Goal: Task Accomplishment & Management: Complete application form

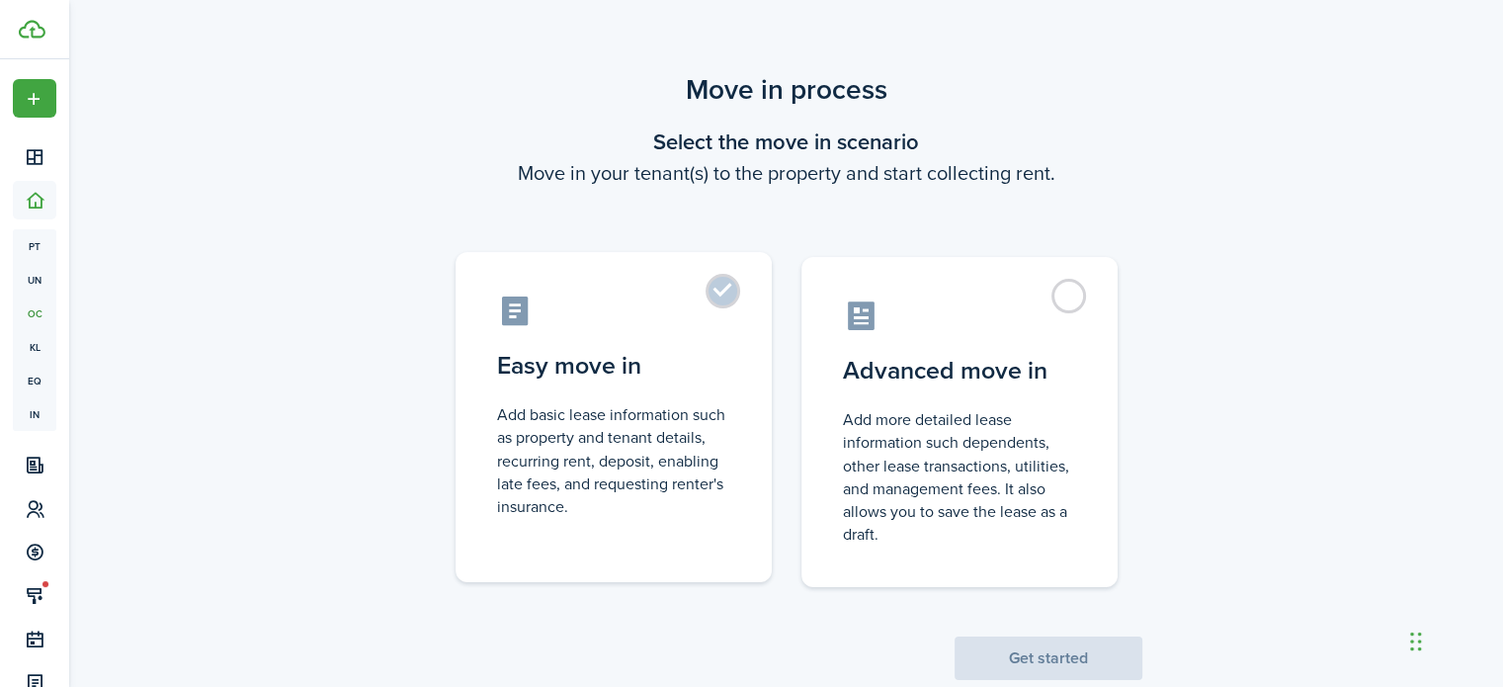
click at [709, 337] on label "Easy move in Add basic lease information such as property and tenant details, r…" at bounding box center [613, 417] width 316 height 330
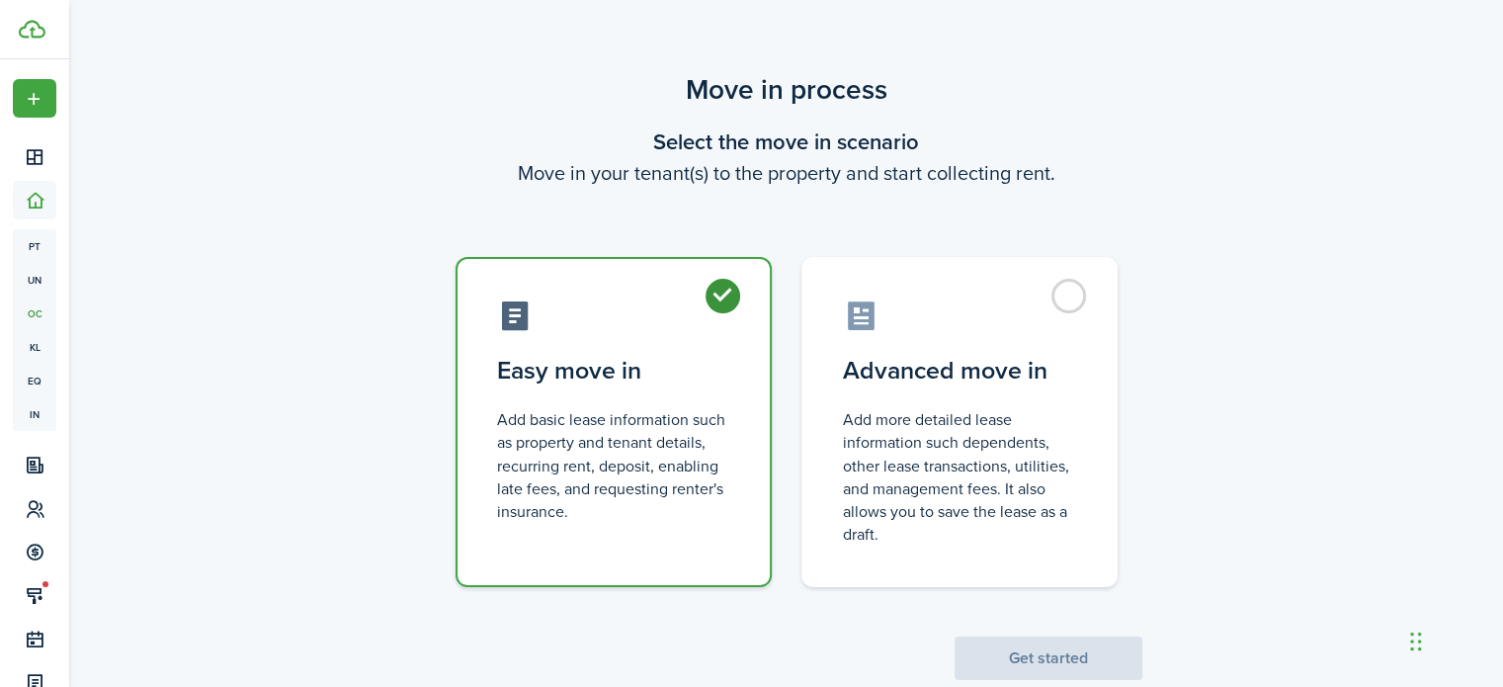
radio input "true"
click at [1018, 664] on button "Get started" at bounding box center [1048, 657] width 188 height 43
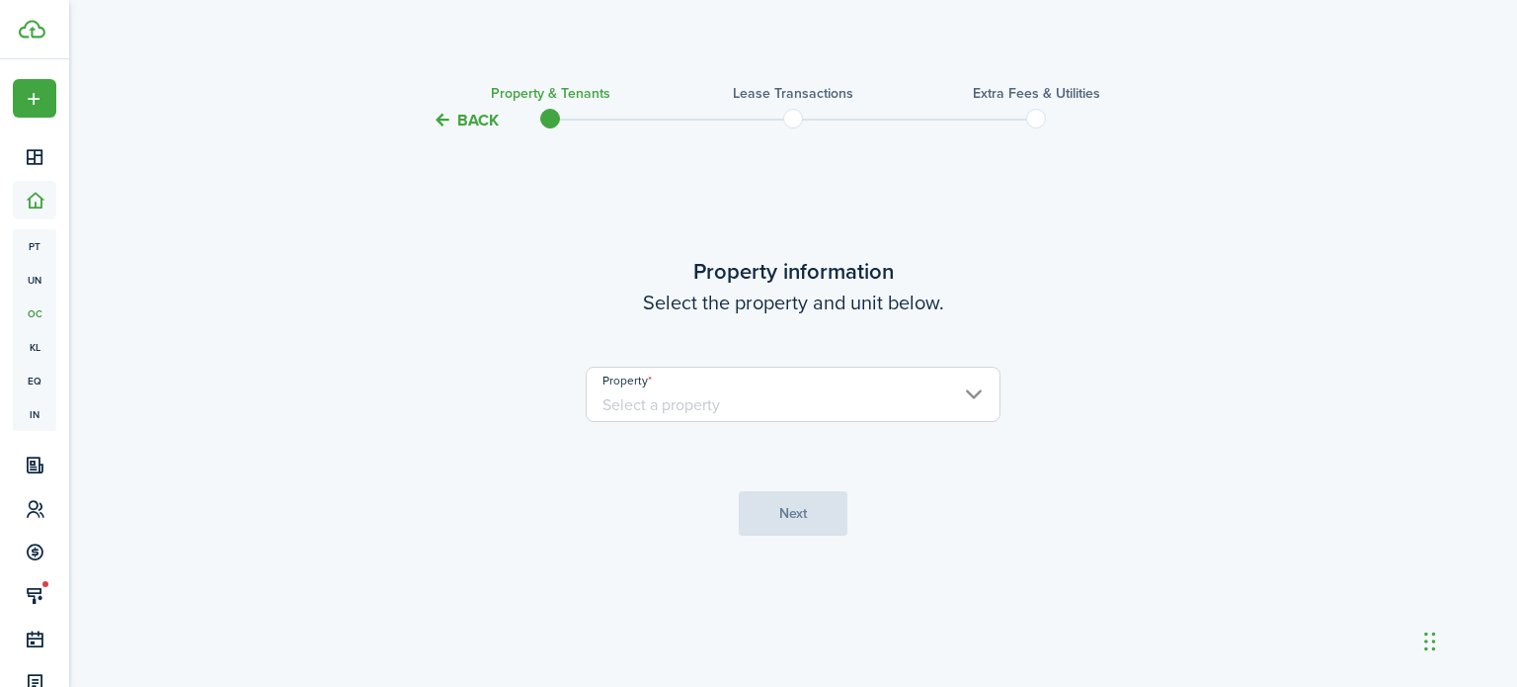
click at [955, 401] on input "Property" at bounding box center [793, 393] width 415 height 55
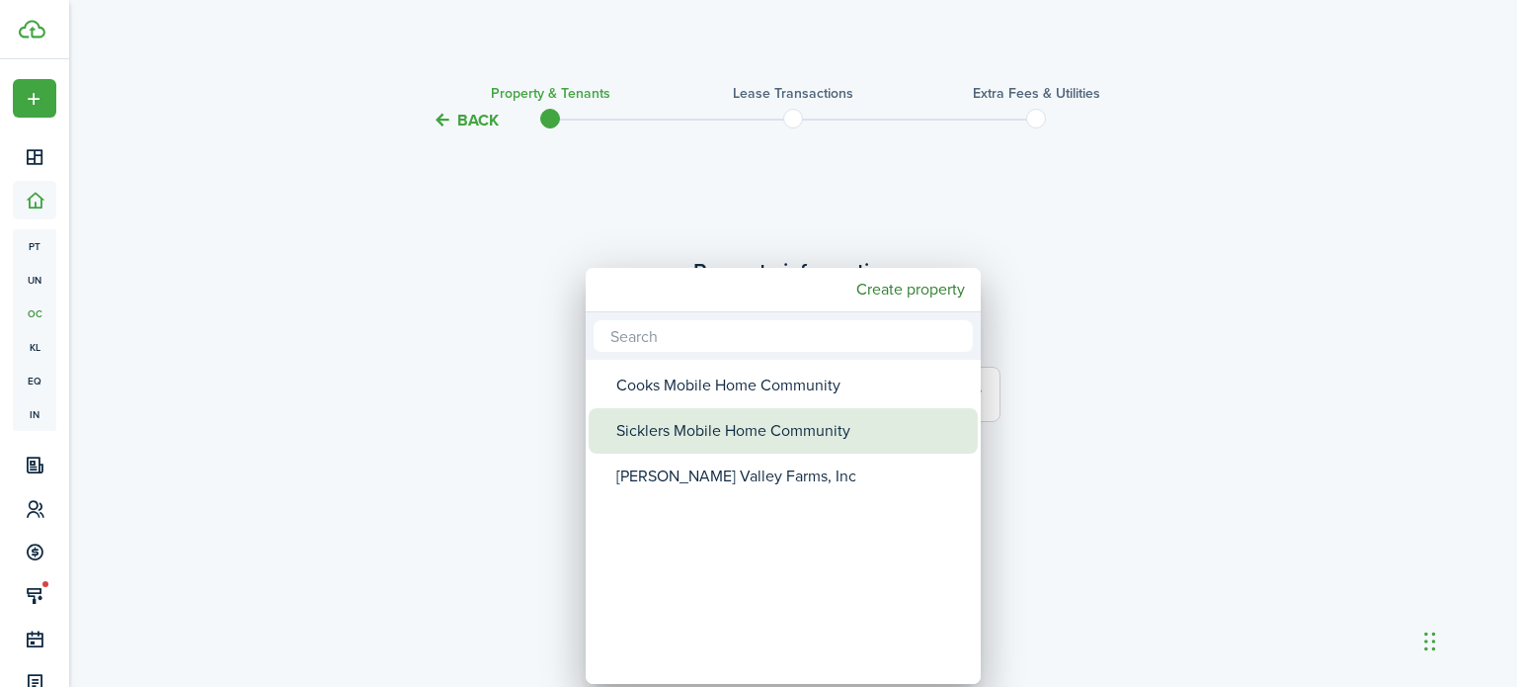
click at [916, 418] on div "Sicklers Mobile Home Community" at bounding box center [791, 430] width 350 height 45
type input "Sicklers Mobile Home Community"
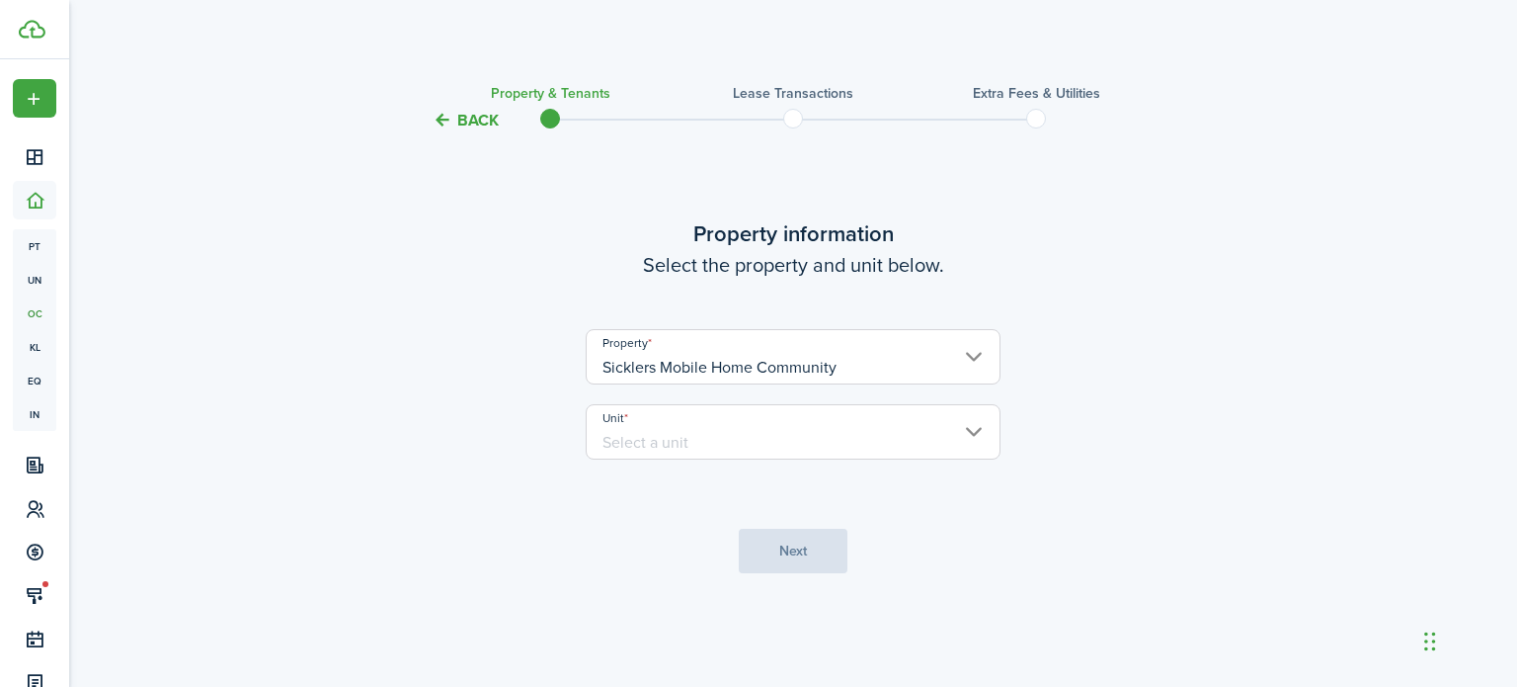
click at [676, 442] on input "Unit" at bounding box center [793, 431] width 415 height 55
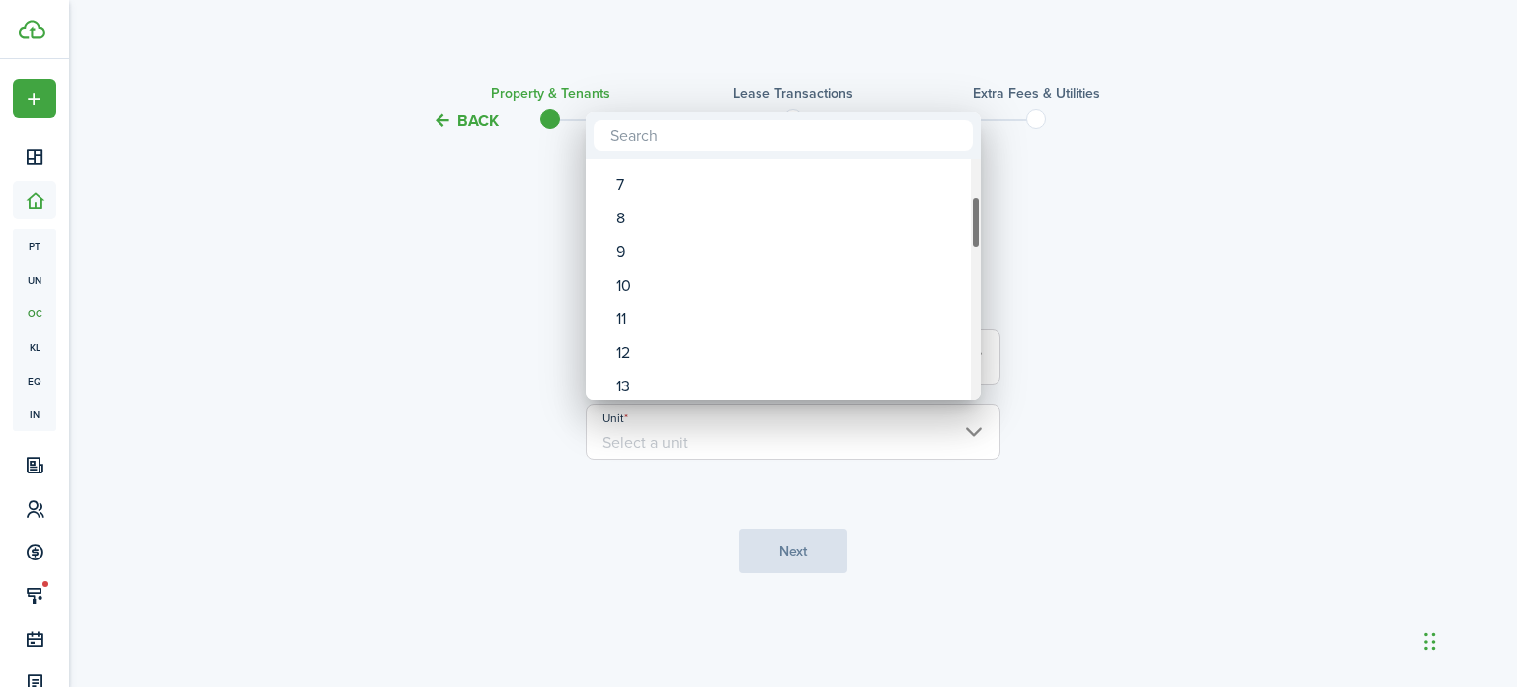
drag, startPoint x: 972, startPoint y: 204, endPoint x: 972, endPoint y: 243, distance: 38.5
click at [972, 243] on div "Unit" at bounding box center [976, 222] width 10 height 53
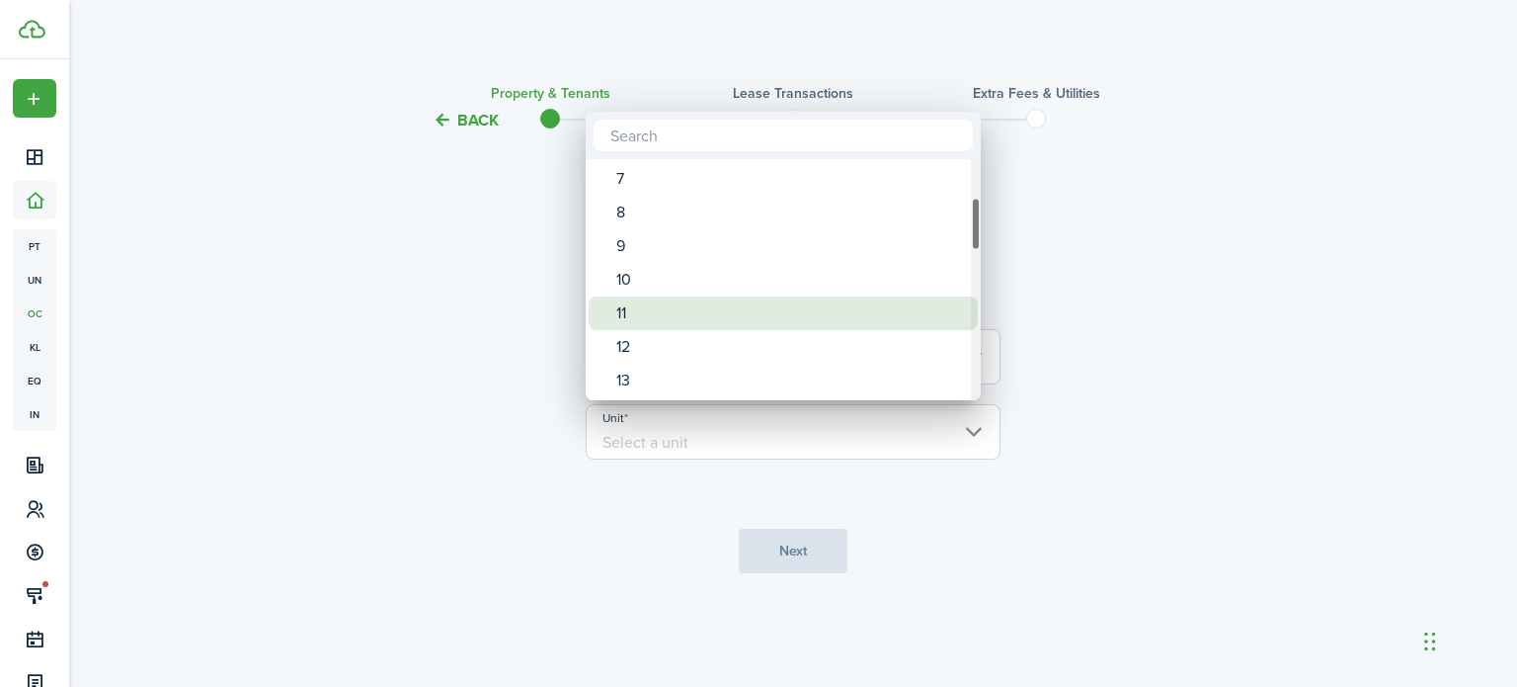
click at [873, 309] on div "11" at bounding box center [791, 313] width 350 height 34
type input "11"
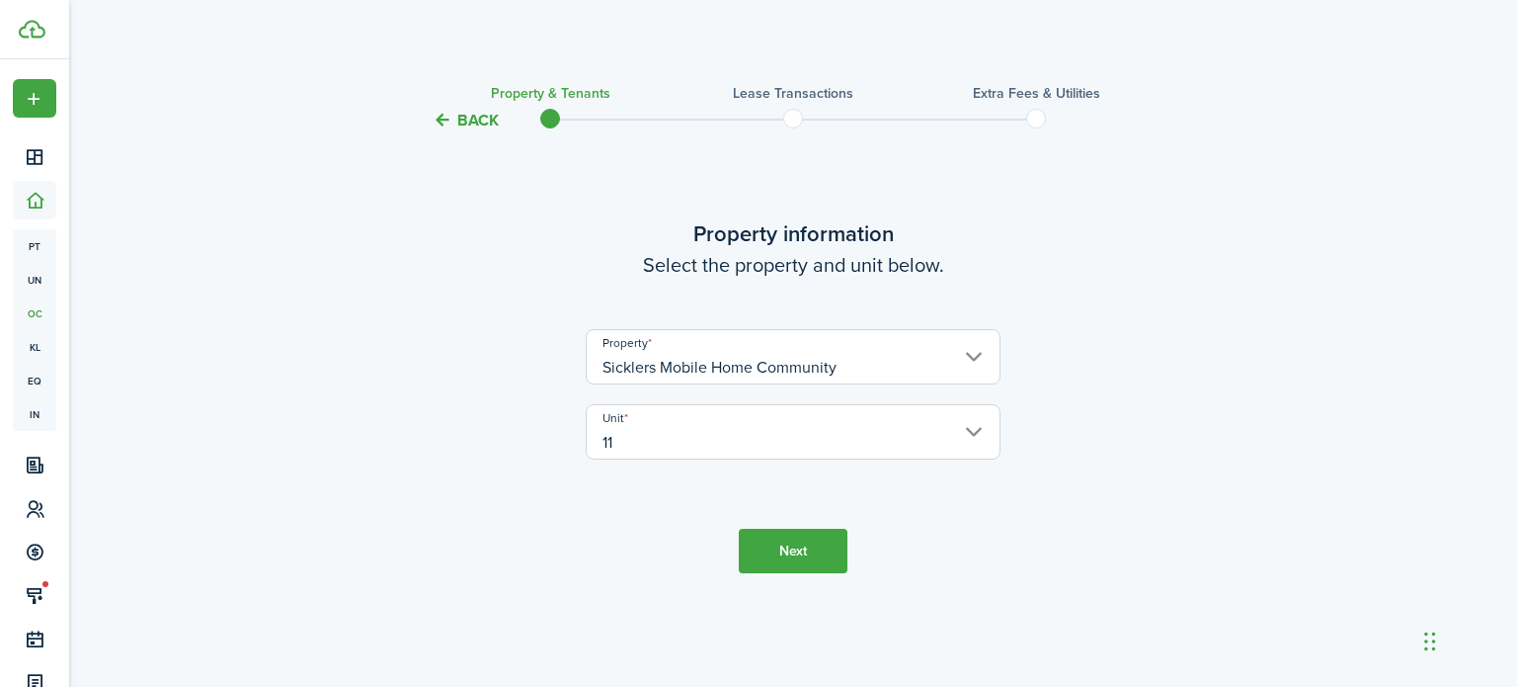
click at [778, 556] on button "Next" at bounding box center [793, 550] width 109 height 44
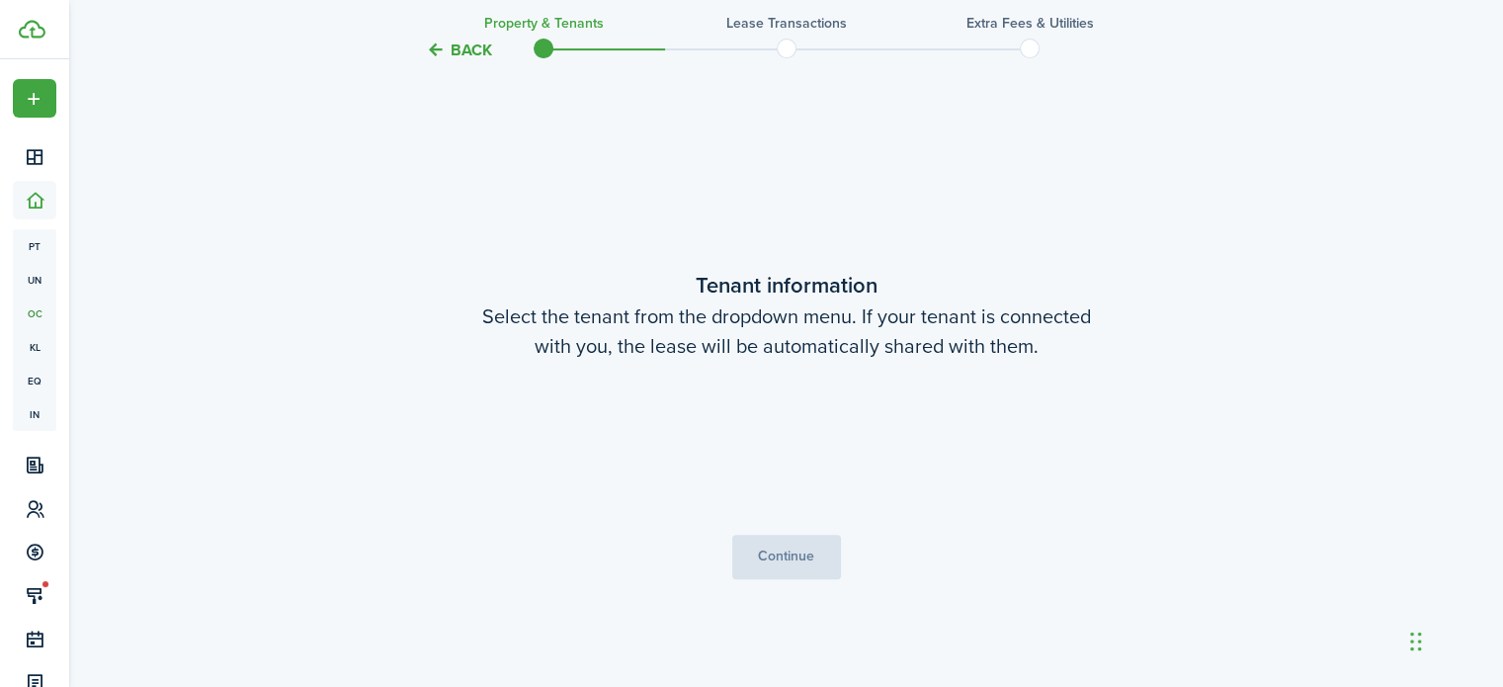
scroll to position [554, 0]
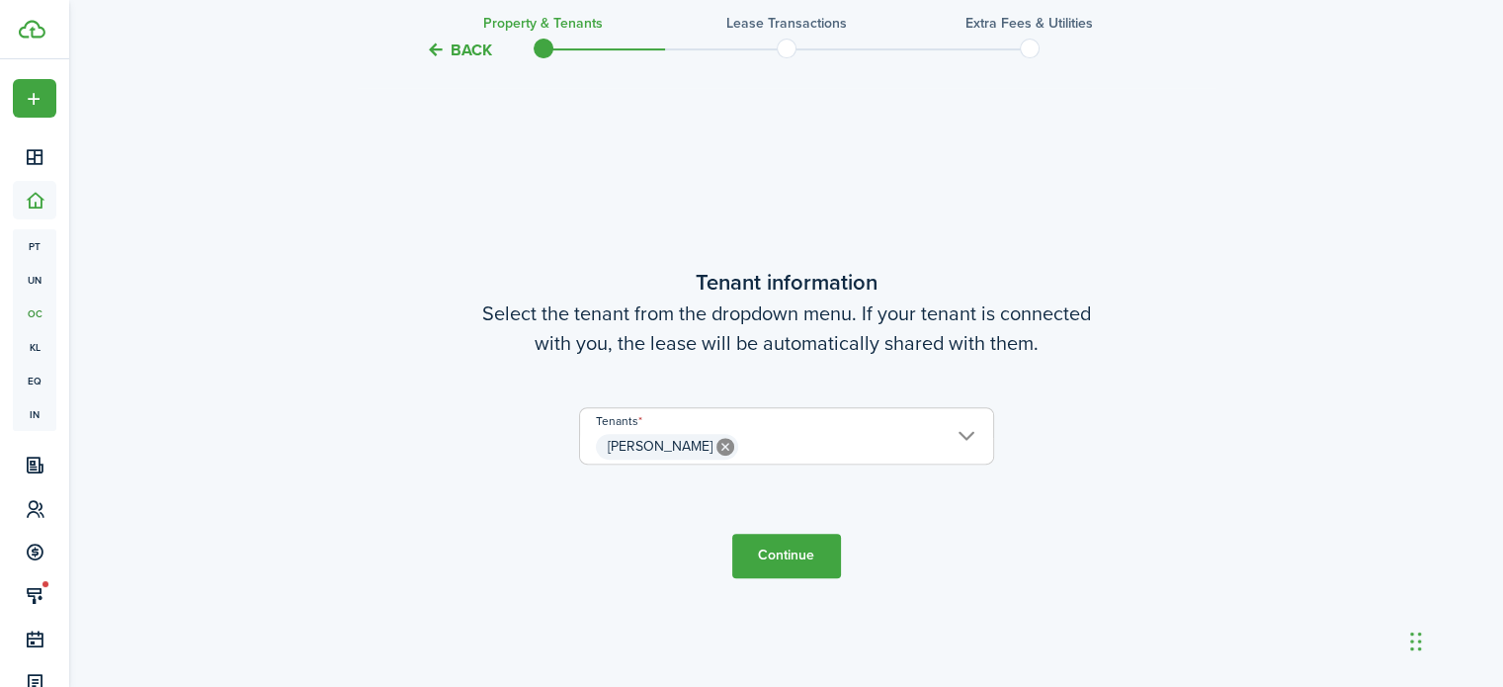
click at [778, 556] on button "Continue" at bounding box center [786, 555] width 109 height 44
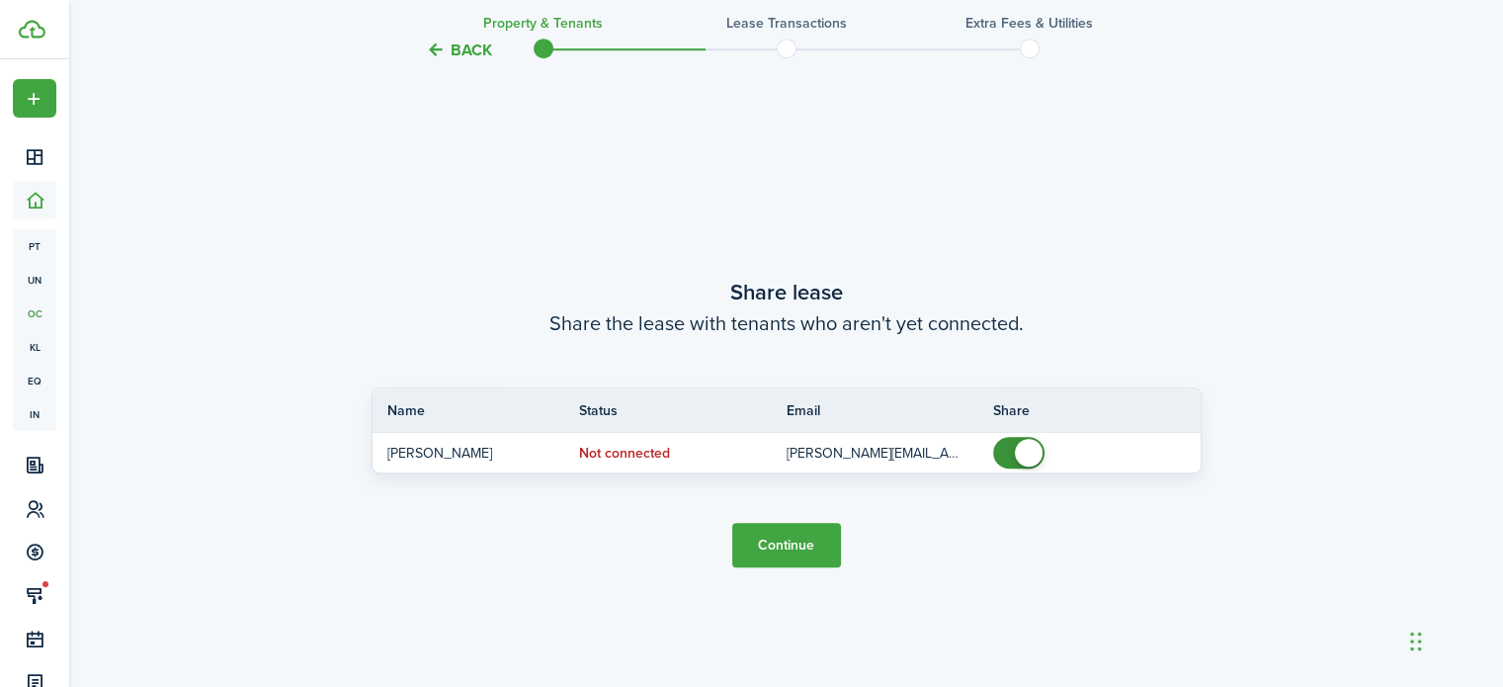
scroll to position [1241, 0]
click at [778, 556] on button "Continue" at bounding box center [786, 545] width 109 height 44
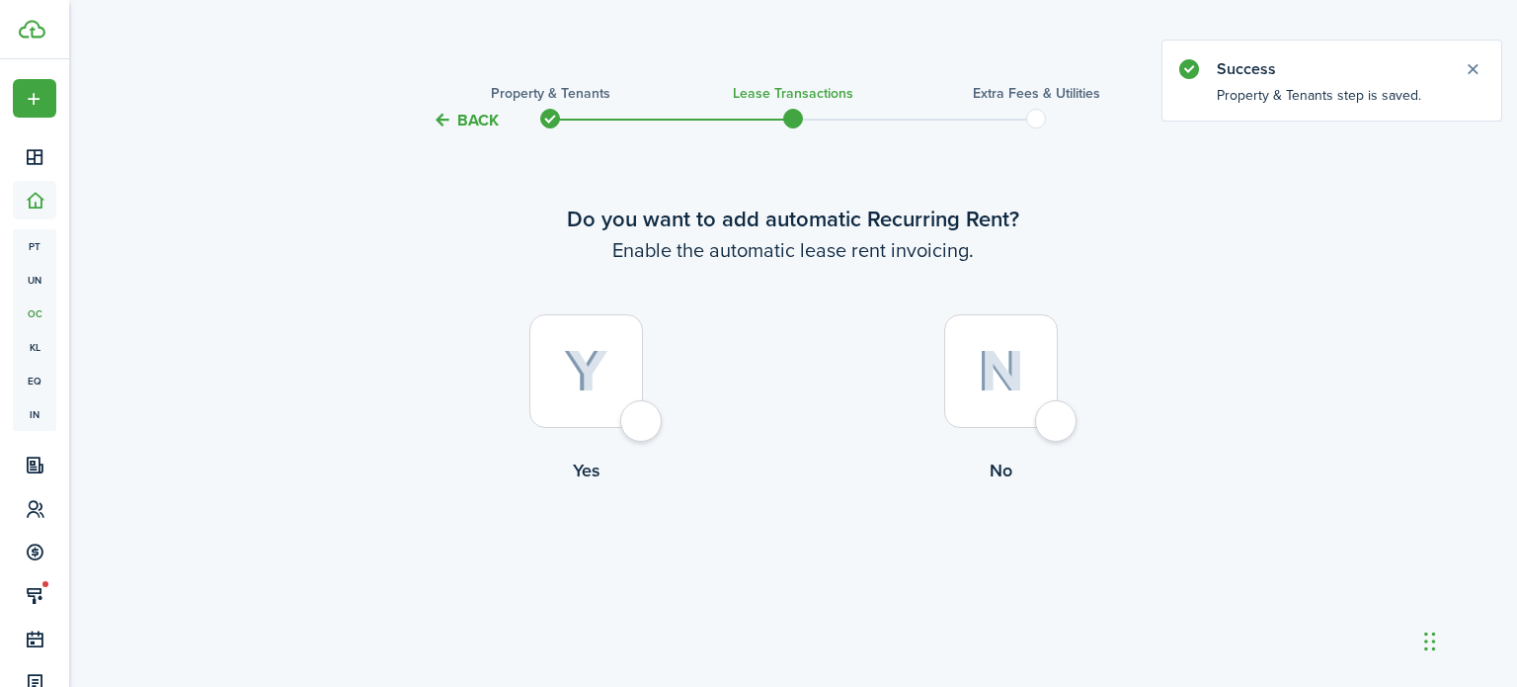
click at [643, 422] on div at bounding box center [586, 371] width 114 height 114
radio input "true"
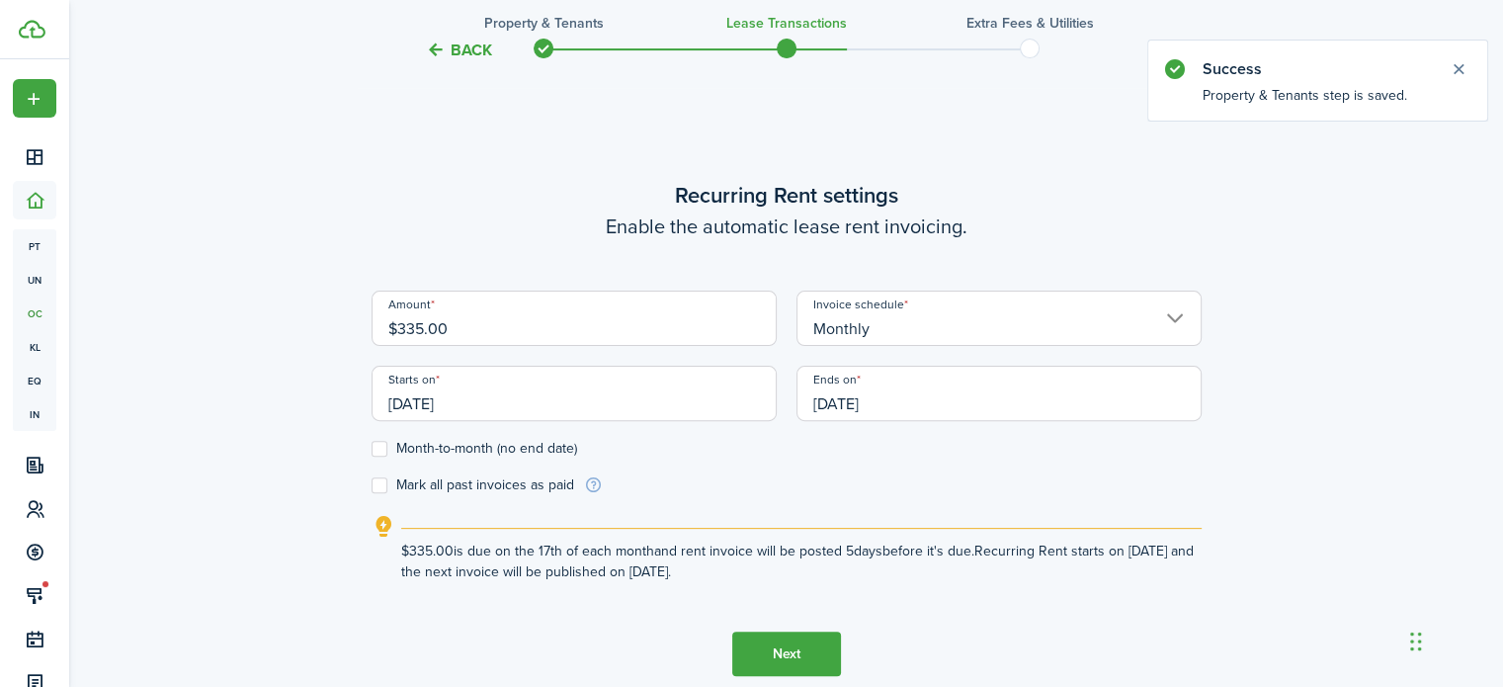
scroll to position [554, 0]
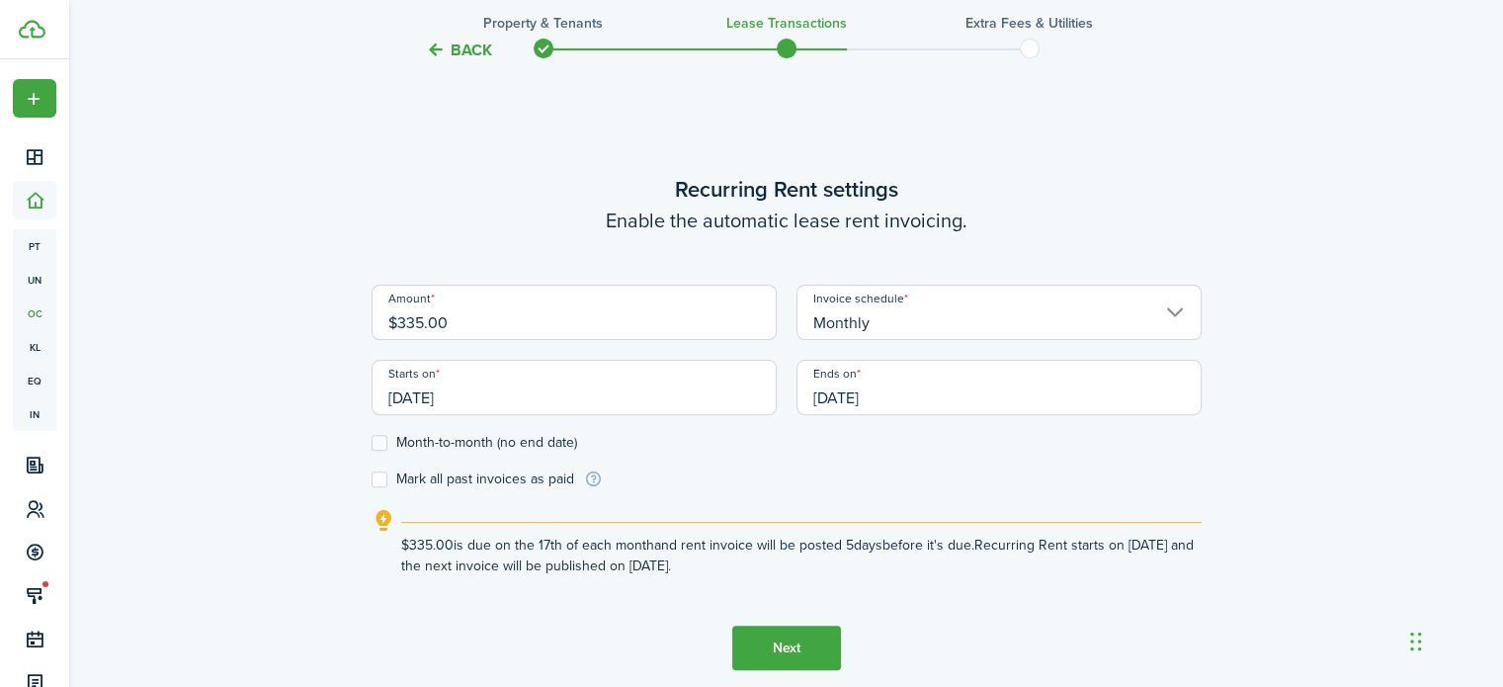
click at [454, 319] on input "$335.00" at bounding box center [573, 311] width 405 height 55
click at [429, 394] on input "[DATE]" at bounding box center [573, 387] width 405 height 55
type input "$400.00"
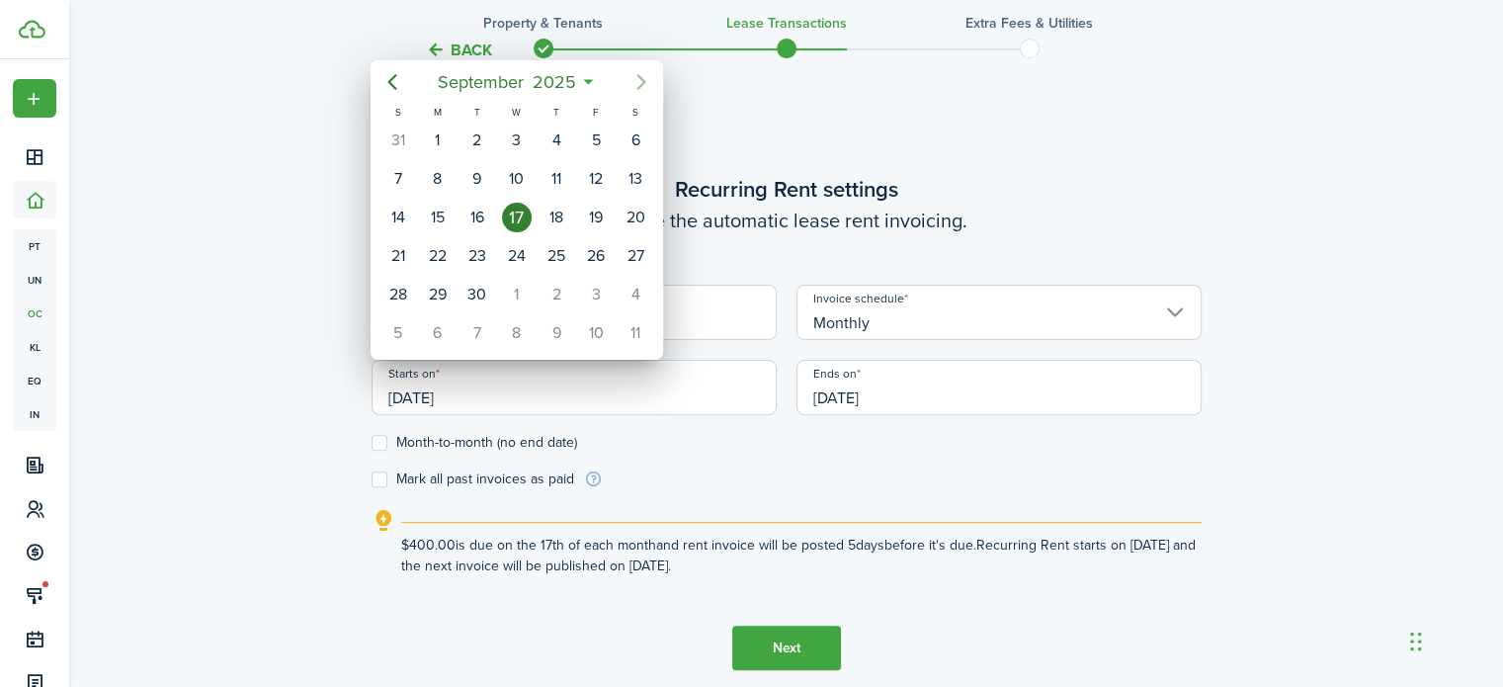
click at [640, 88] on icon "Next page" at bounding box center [641, 82] width 24 height 24
click at [516, 135] on div "1" at bounding box center [517, 140] width 30 height 30
type input "[DATE]"
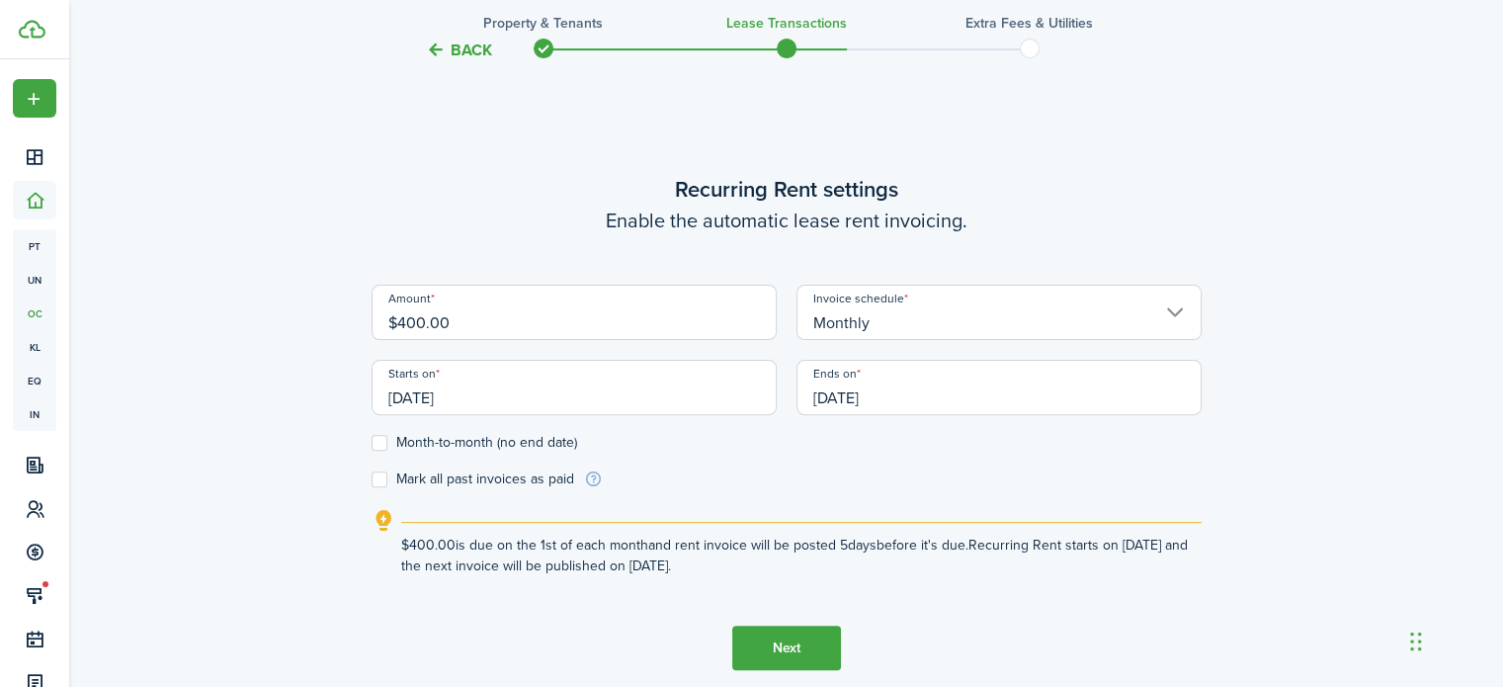
click at [379, 446] on label "Month-to-month (no end date)" at bounding box center [473, 443] width 205 height 16
click at [371, 444] on input "Month-to-month (no end date)" at bounding box center [370, 443] width 1 height 1
checkbox input "true"
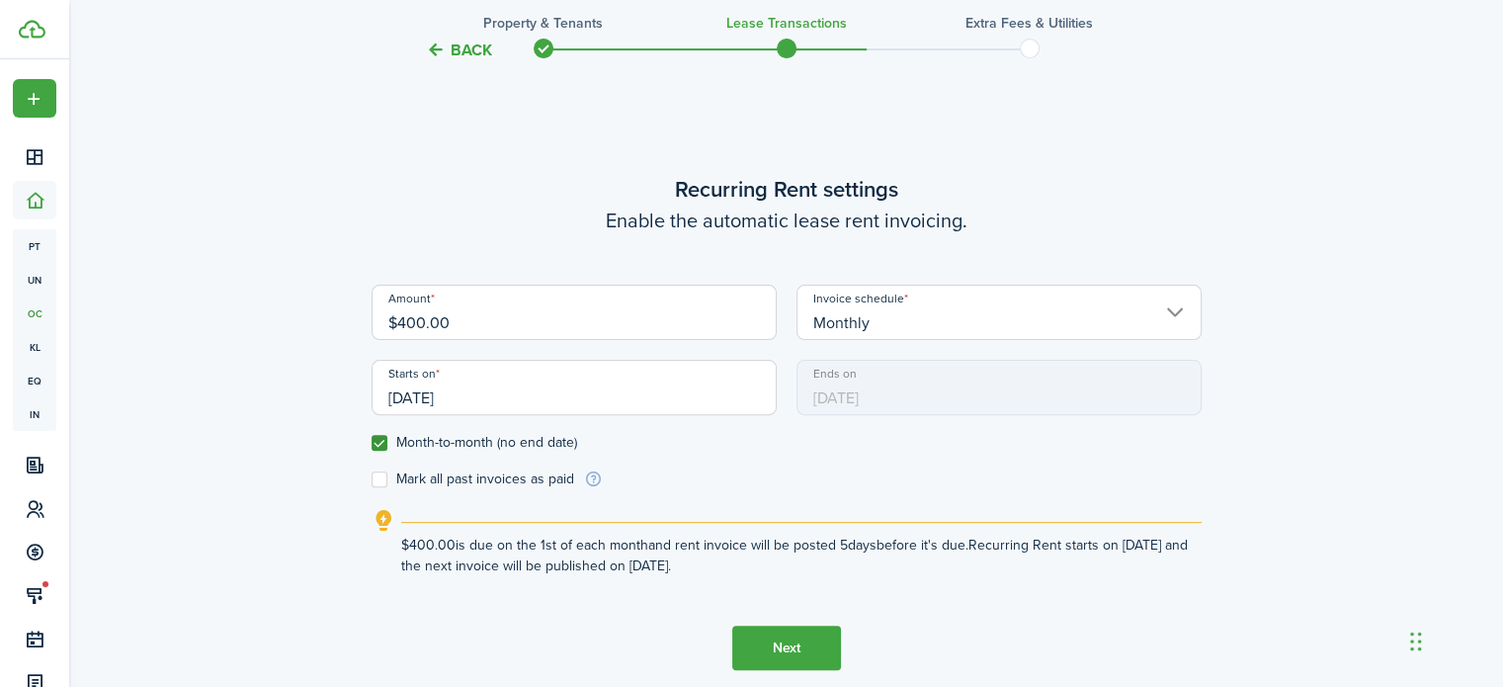
click at [767, 650] on button "Next" at bounding box center [786, 647] width 109 height 44
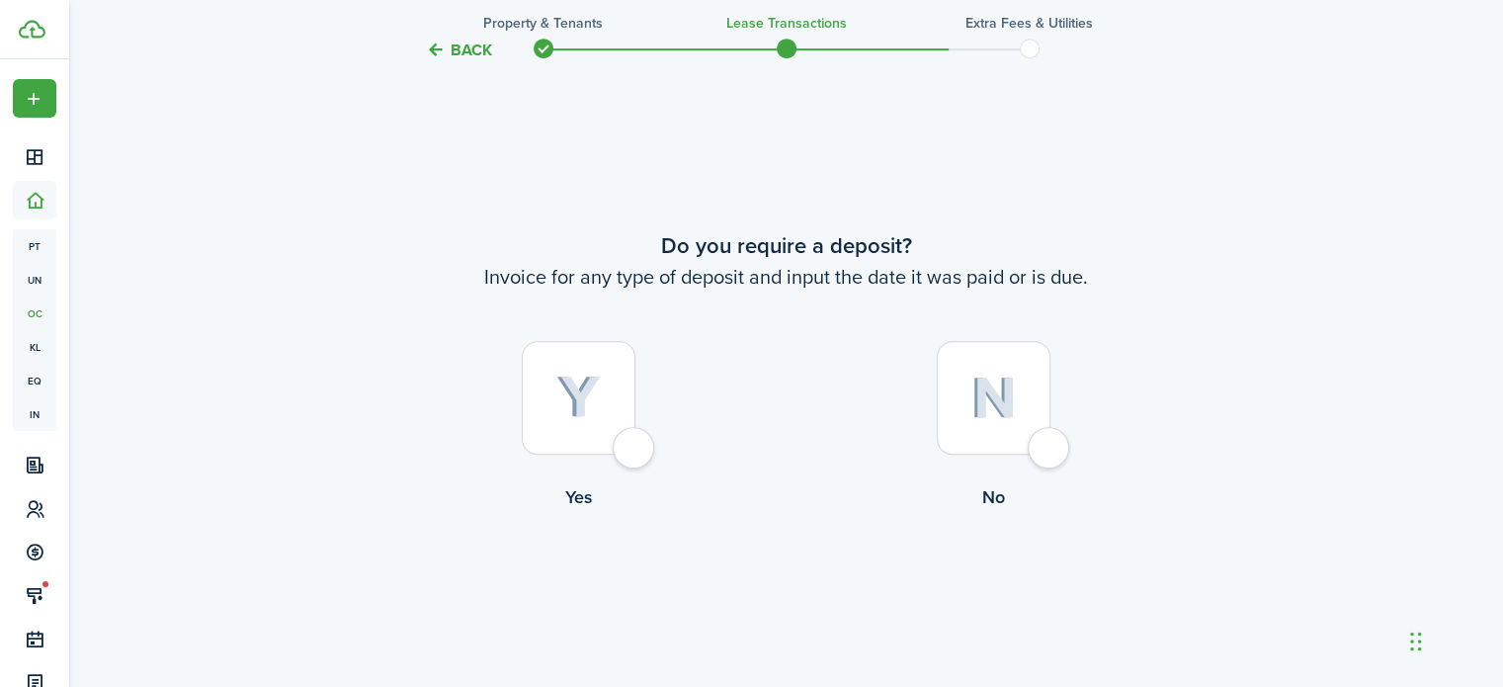
scroll to position [1241, 0]
click at [635, 454] on div at bounding box center [579, 398] width 114 height 114
radio input "true"
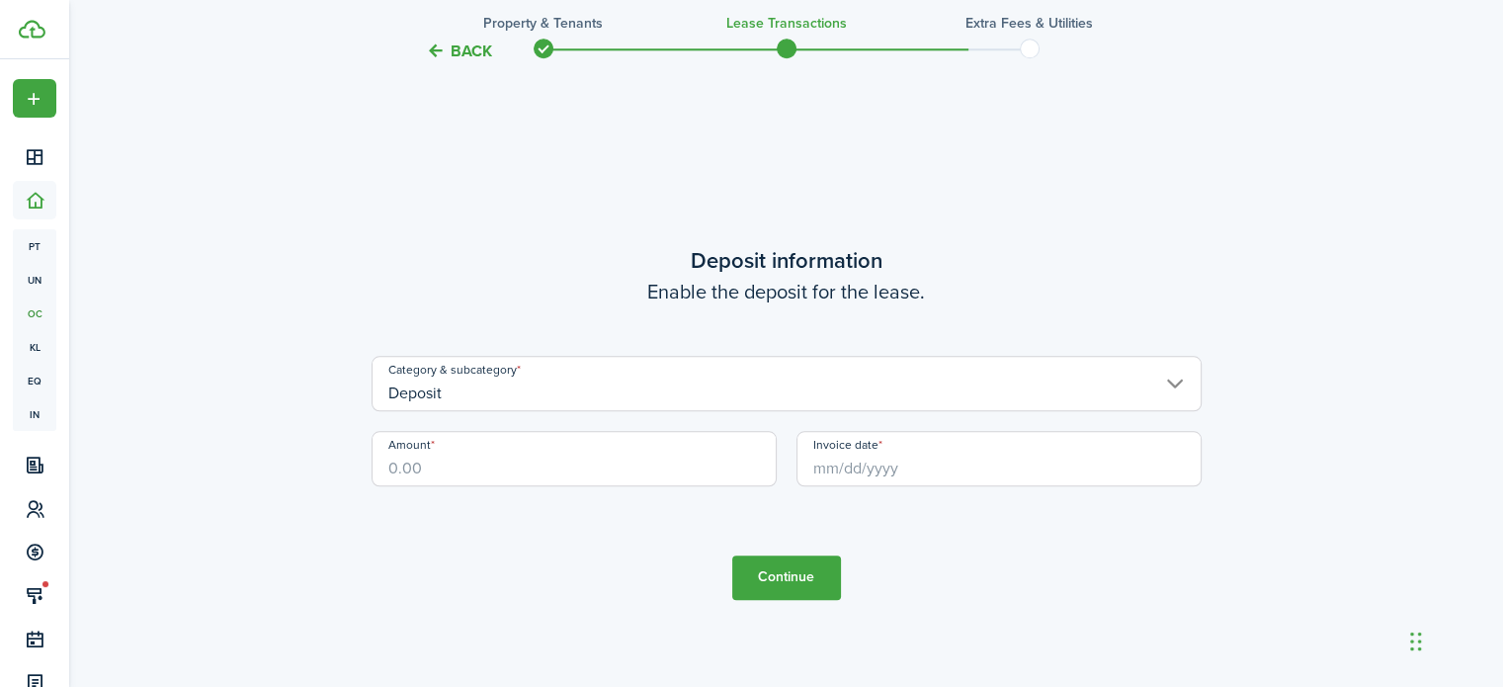
scroll to position [1927, 0]
click at [640, 400] on input "Deposit" at bounding box center [786, 383] width 830 height 55
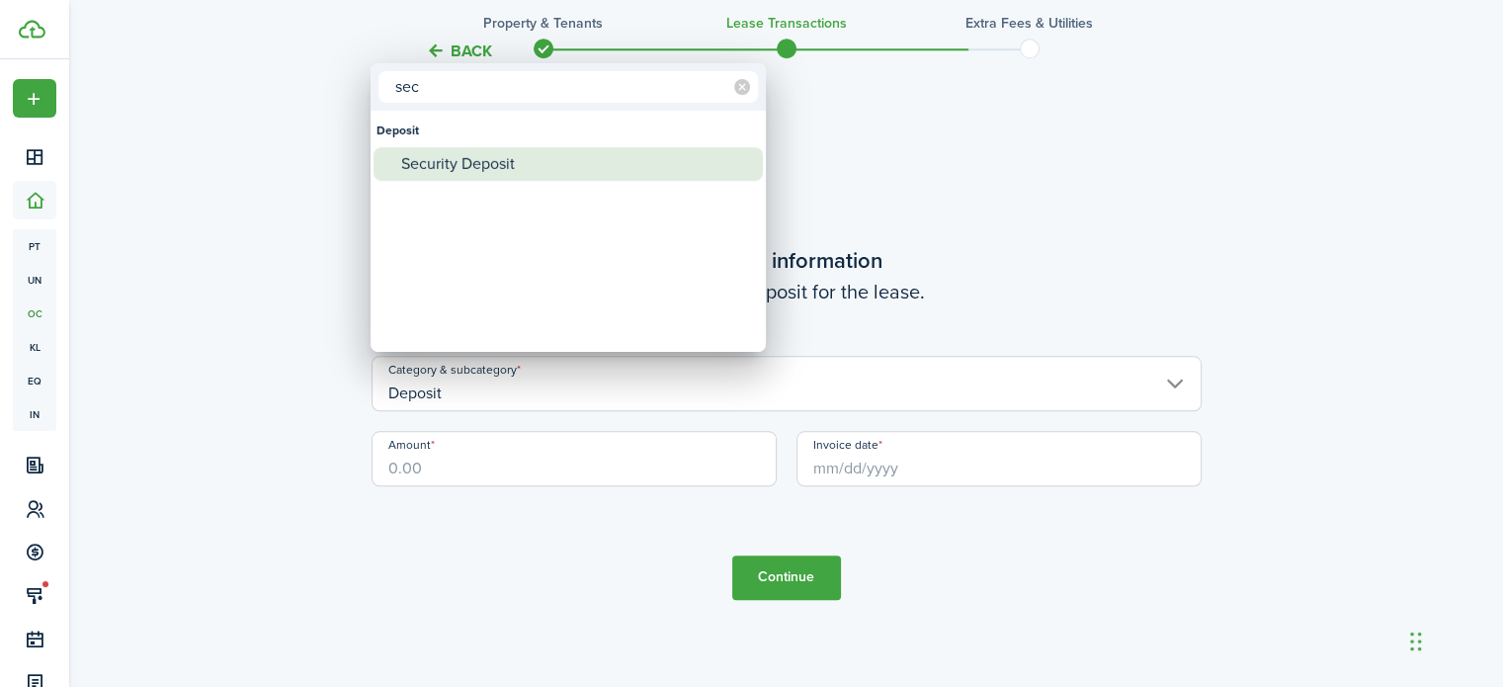
type input "sec"
click at [526, 166] on div "Security Deposit" at bounding box center [576, 164] width 350 height 34
type input "Deposit / Security Deposit"
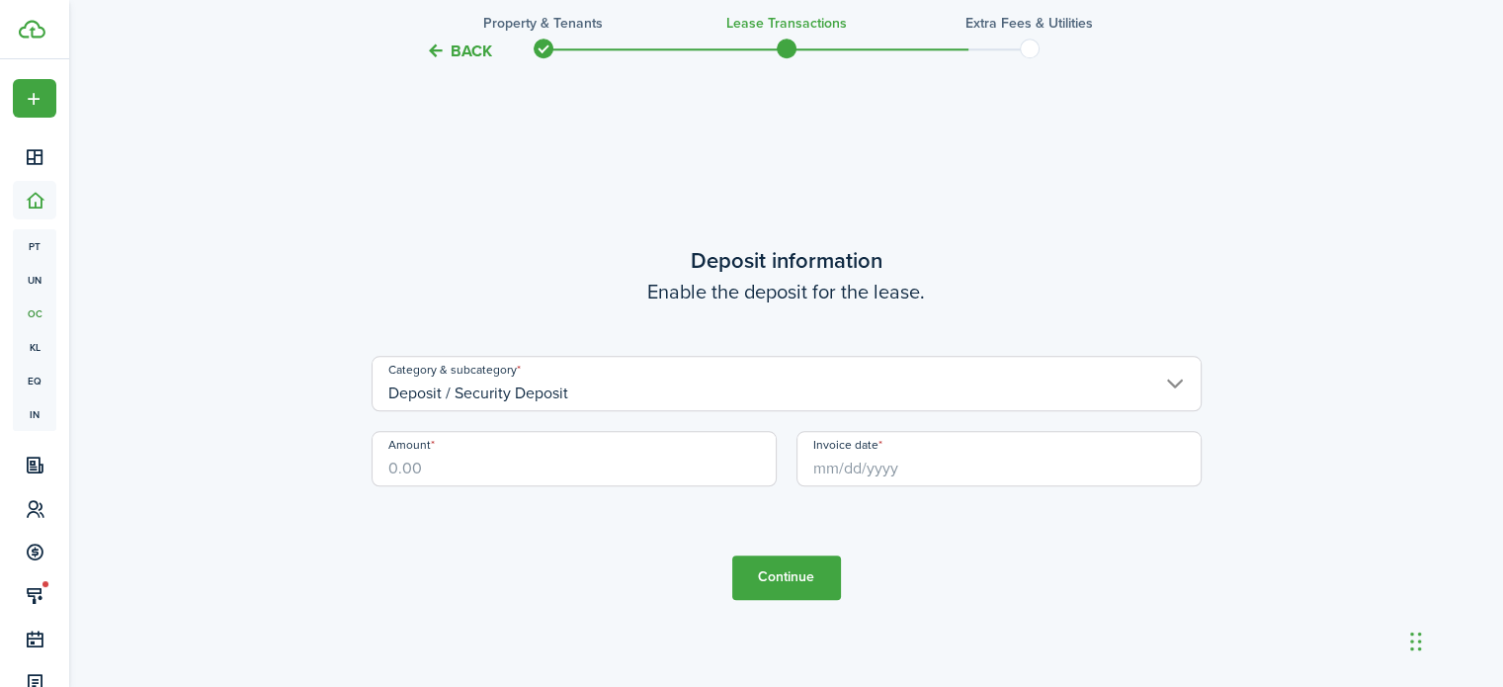
click at [466, 476] on input "Amount" at bounding box center [573, 458] width 405 height 55
click at [820, 470] on input "Invoice date" at bounding box center [998, 458] width 405 height 55
type input "$400.00"
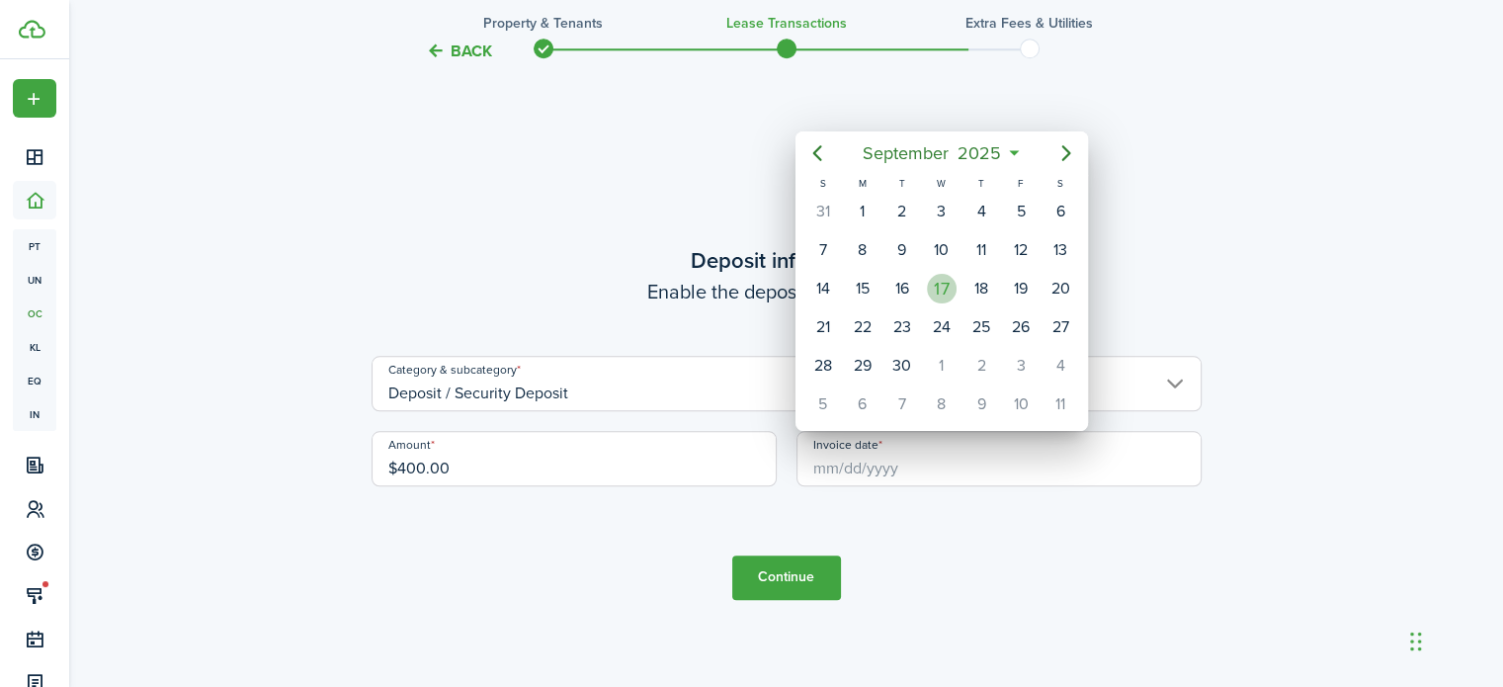
click at [938, 296] on div "17" at bounding box center [942, 289] width 30 height 30
type input "[DATE]"
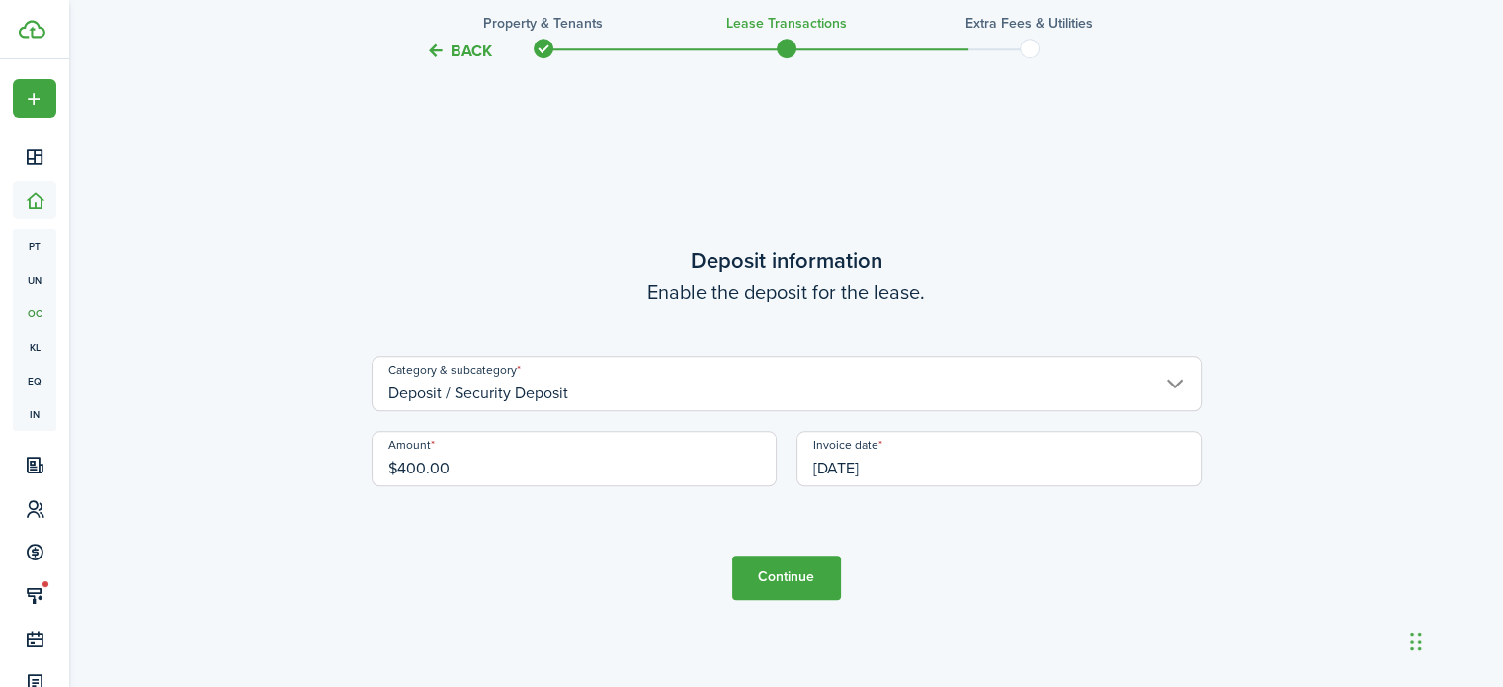
click at [755, 570] on button "Continue" at bounding box center [786, 577] width 109 height 44
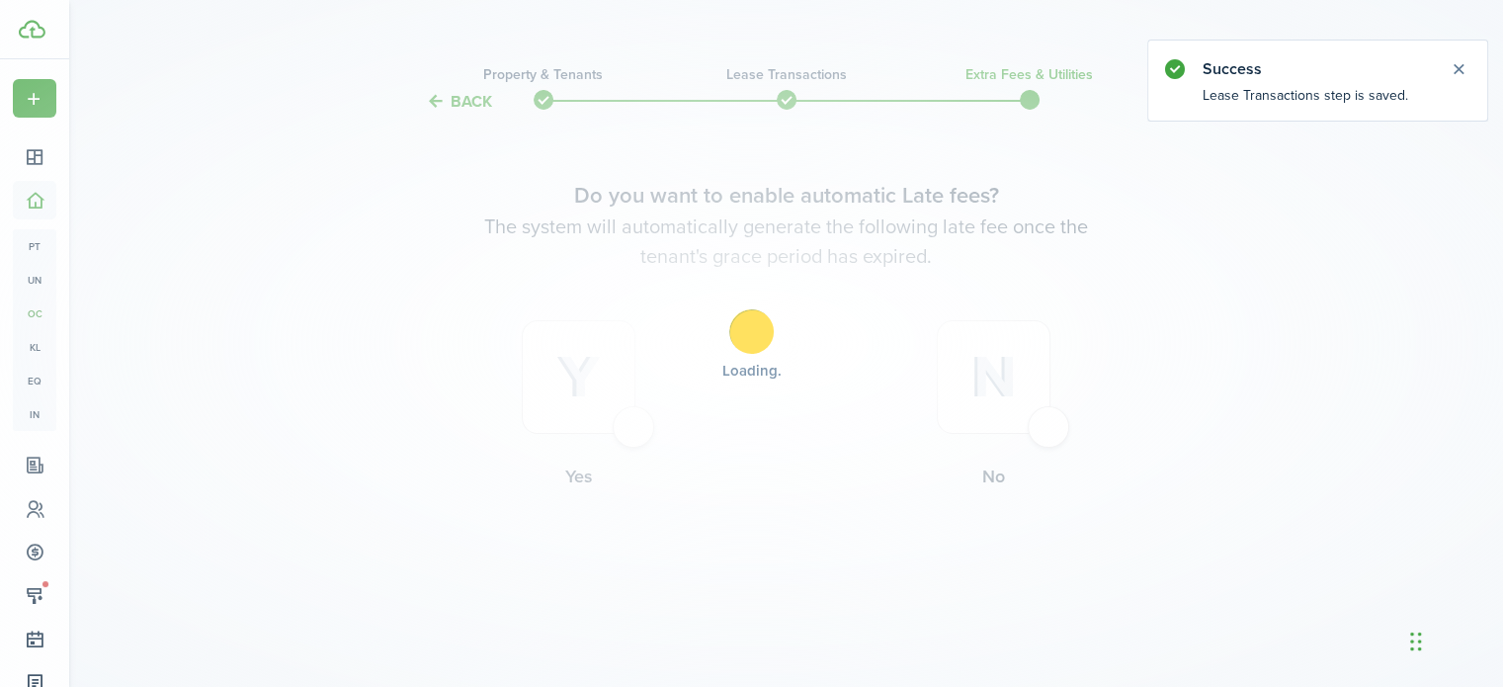
scroll to position [0, 0]
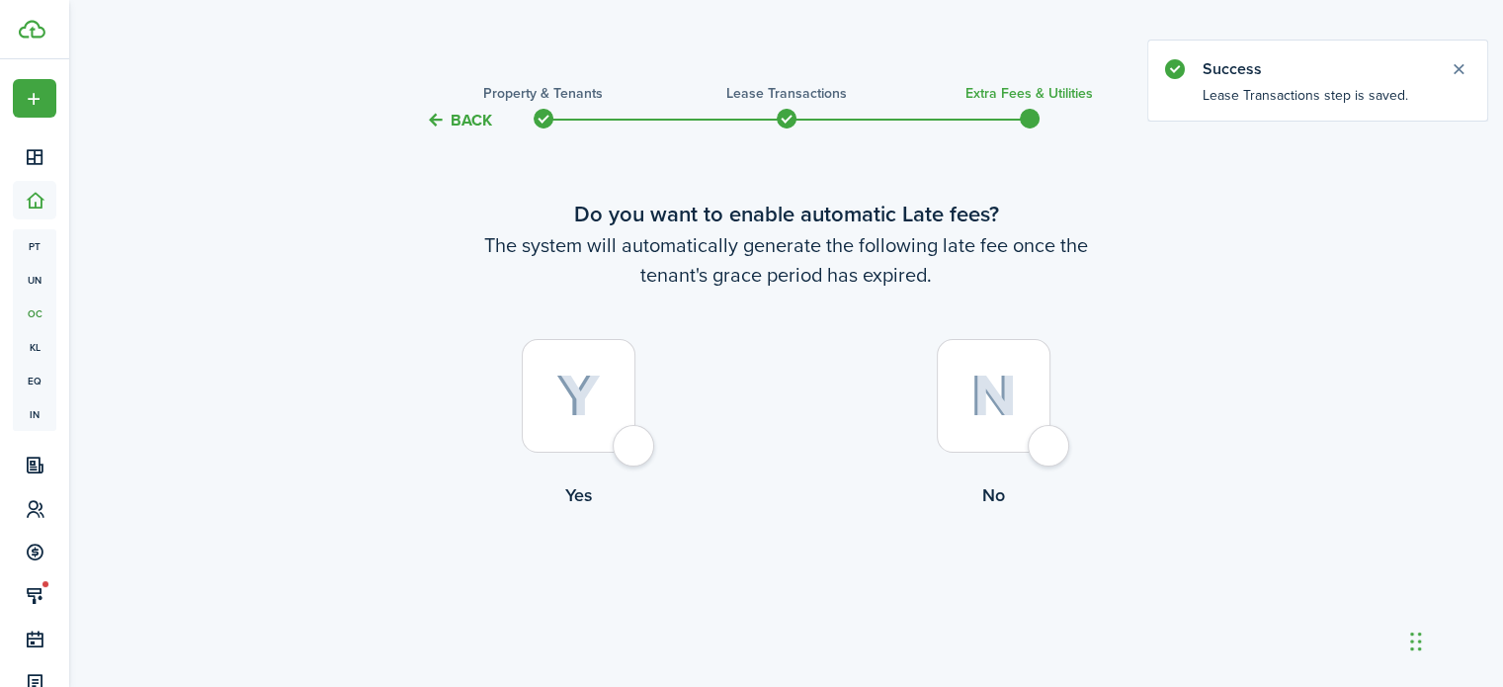
click at [634, 444] on div at bounding box center [579, 396] width 114 height 114
radio input "true"
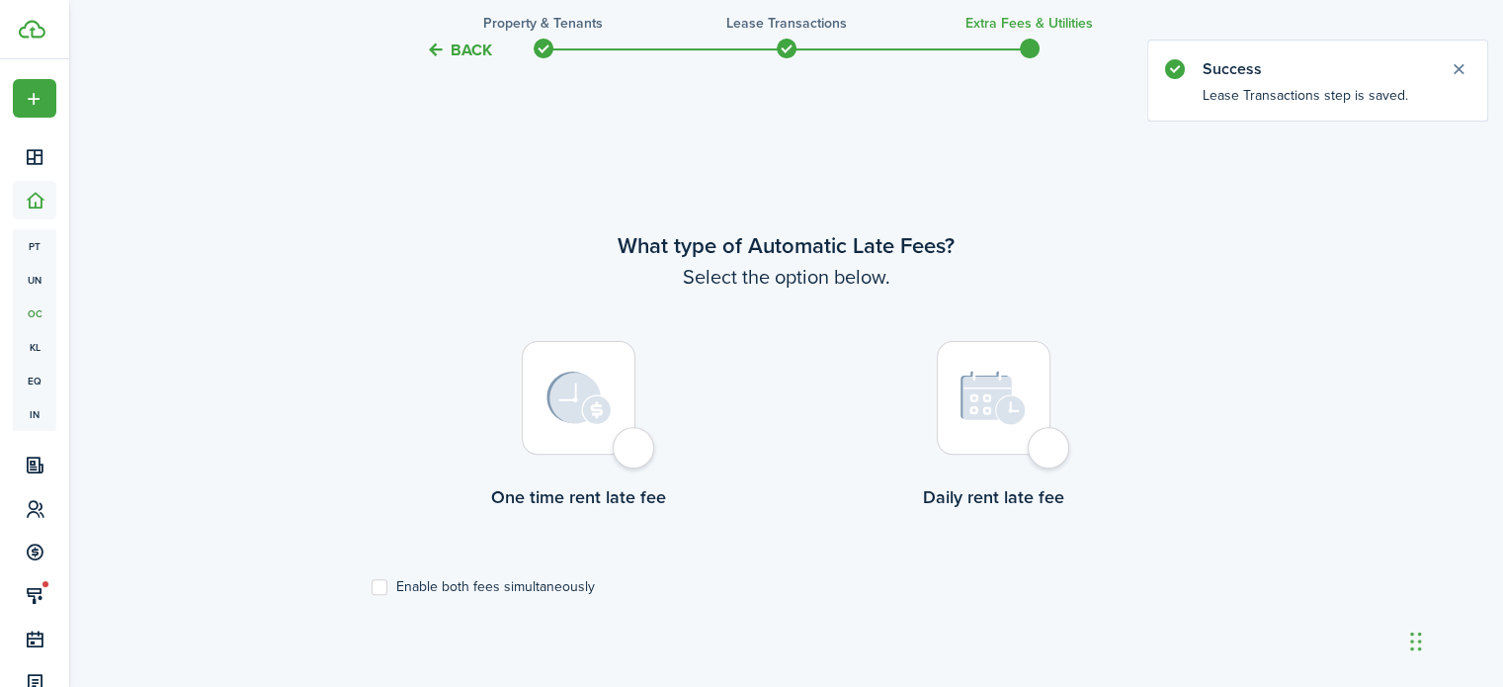
scroll to position [573, 0]
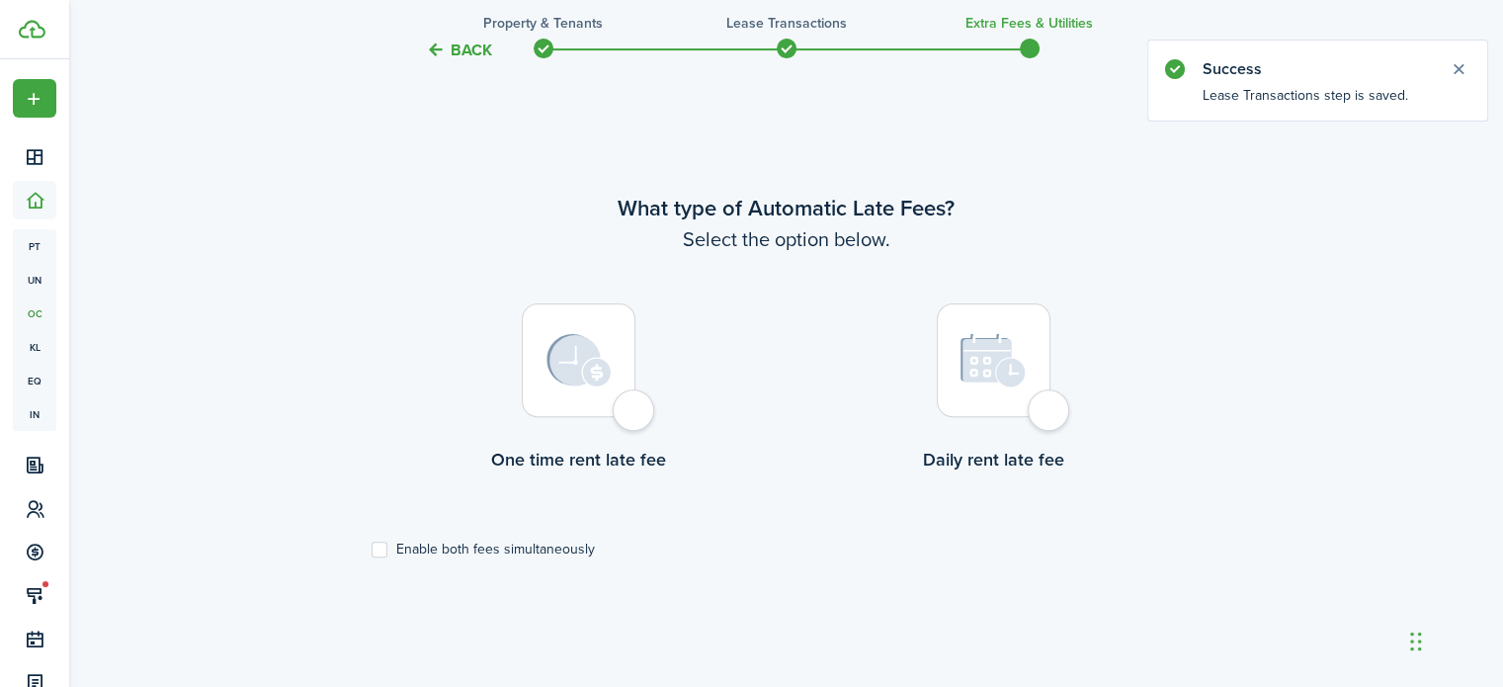
click at [1043, 406] on div at bounding box center [993, 360] width 114 height 114
radio input "true"
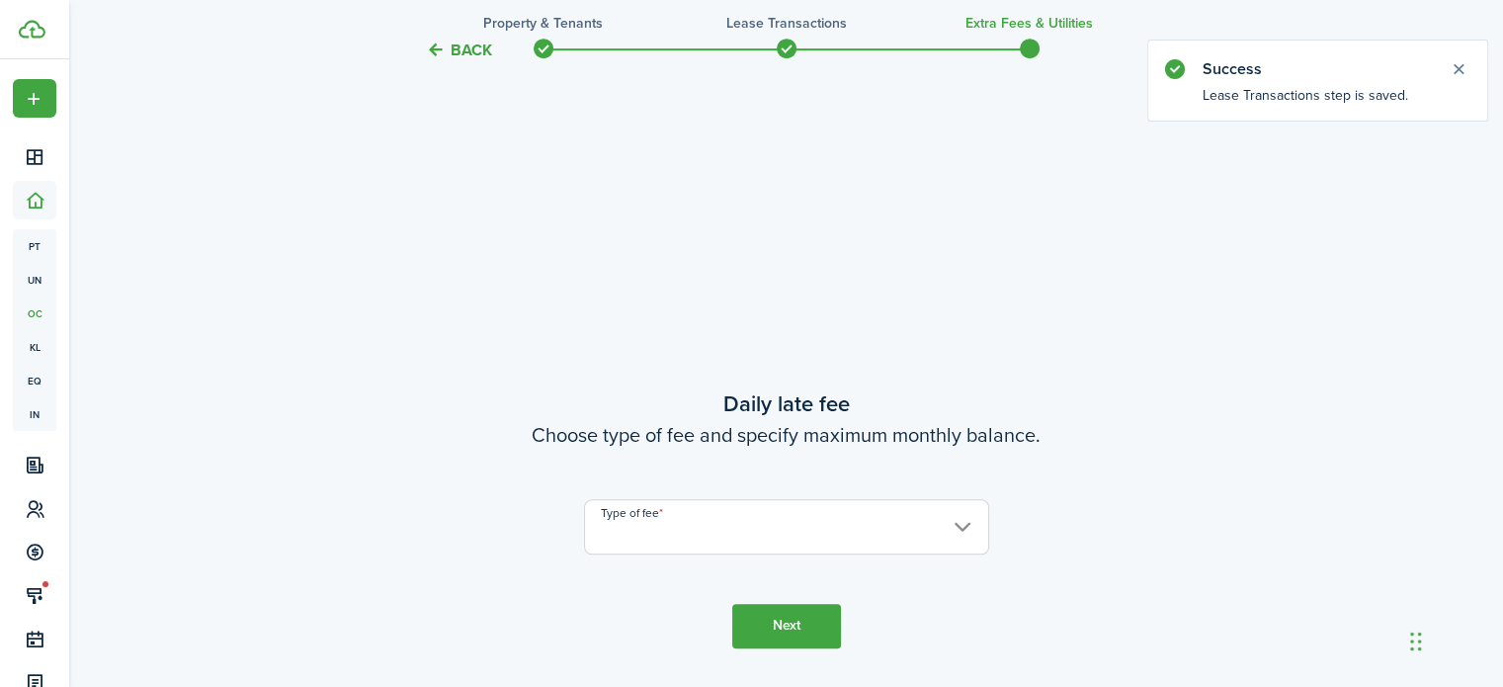
scroll to position [1259, 0]
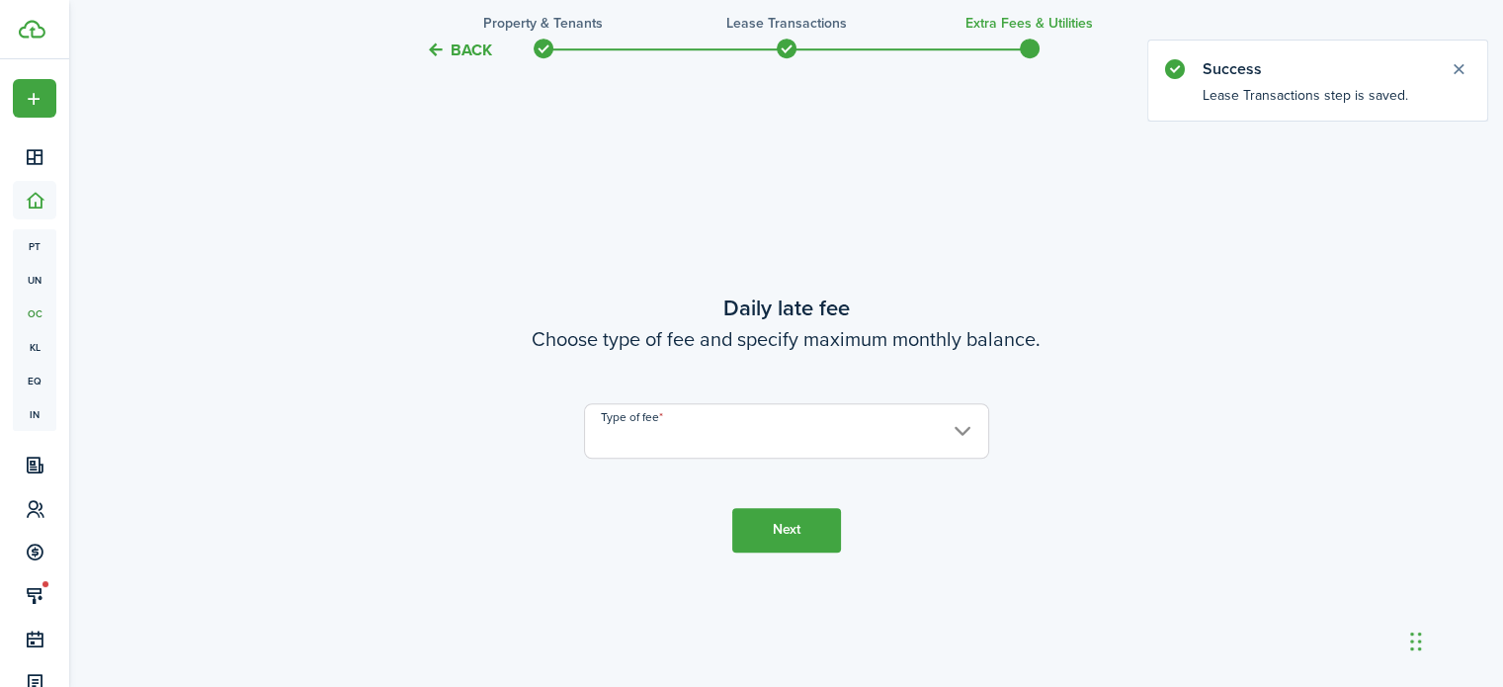
click at [904, 425] on input "Type of fee" at bounding box center [786, 430] width 405 height 55
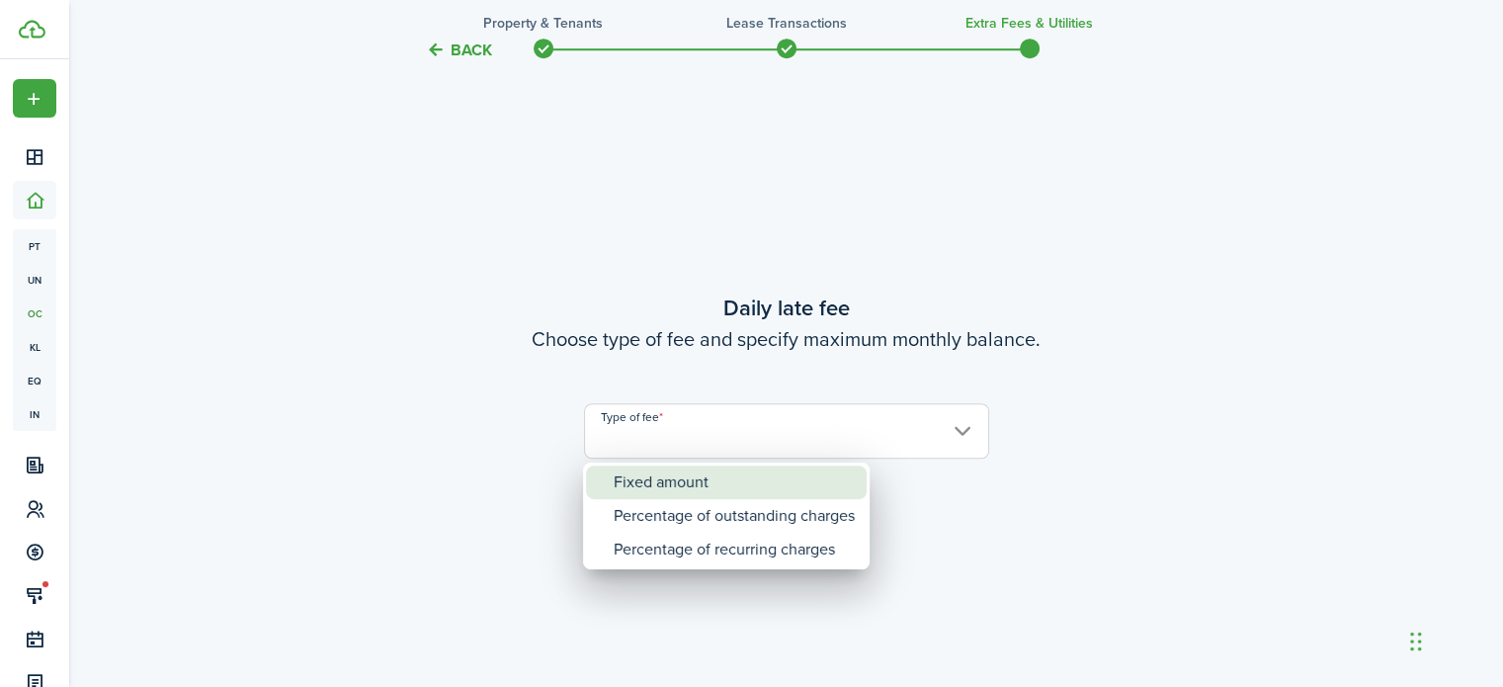
click at [748, 493] on div "Fixed amount" at bounding box center [733, 482] width 241 height 34
type input "Fixed amount"
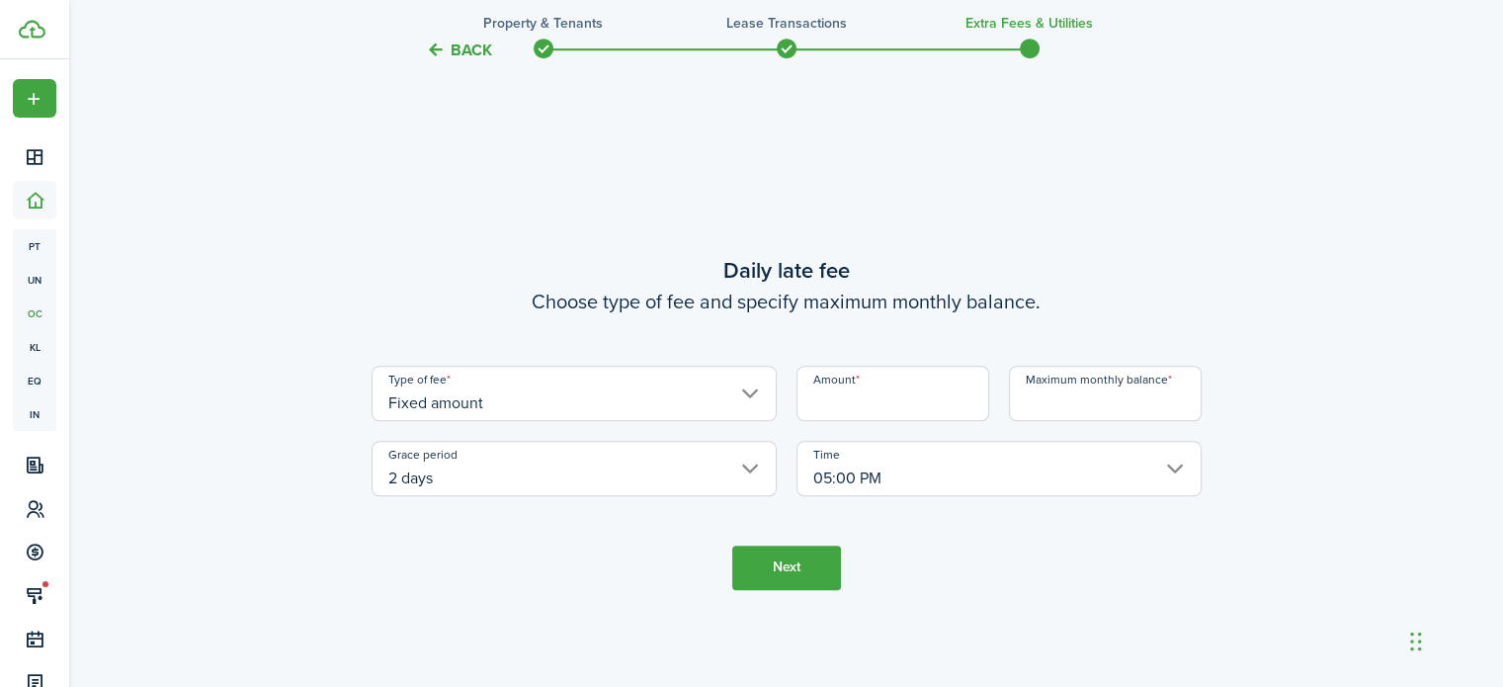
click at [836, 401] on input "Amount" at bounding box center [892, 393] width 193 height 55
type input "$10.00"
click at [1045, 404] on input "Maximum monthly balance" at bounding box center [1105, 393] width 193 height 55
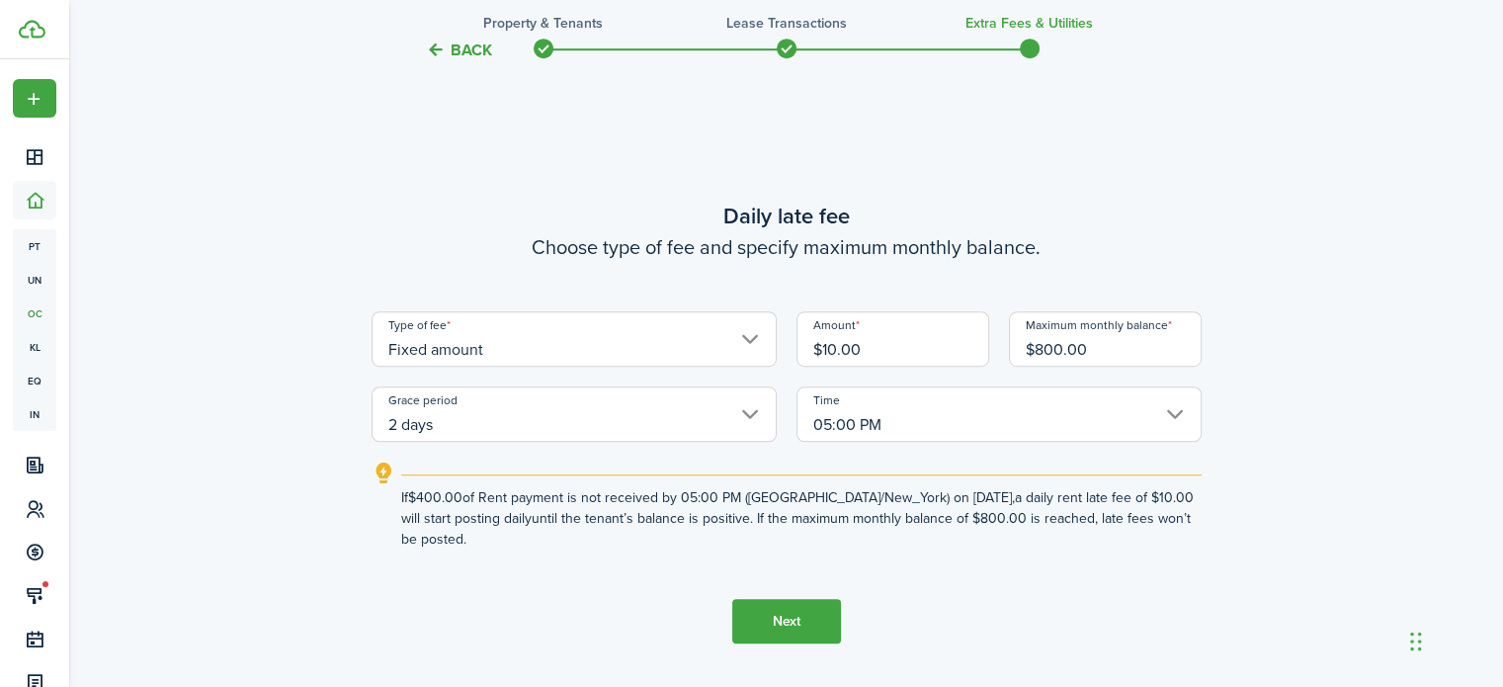
click at [747, 409] on input "2 days" at bounding box center [573, 413] width 405 height 55
type input "$800.00"
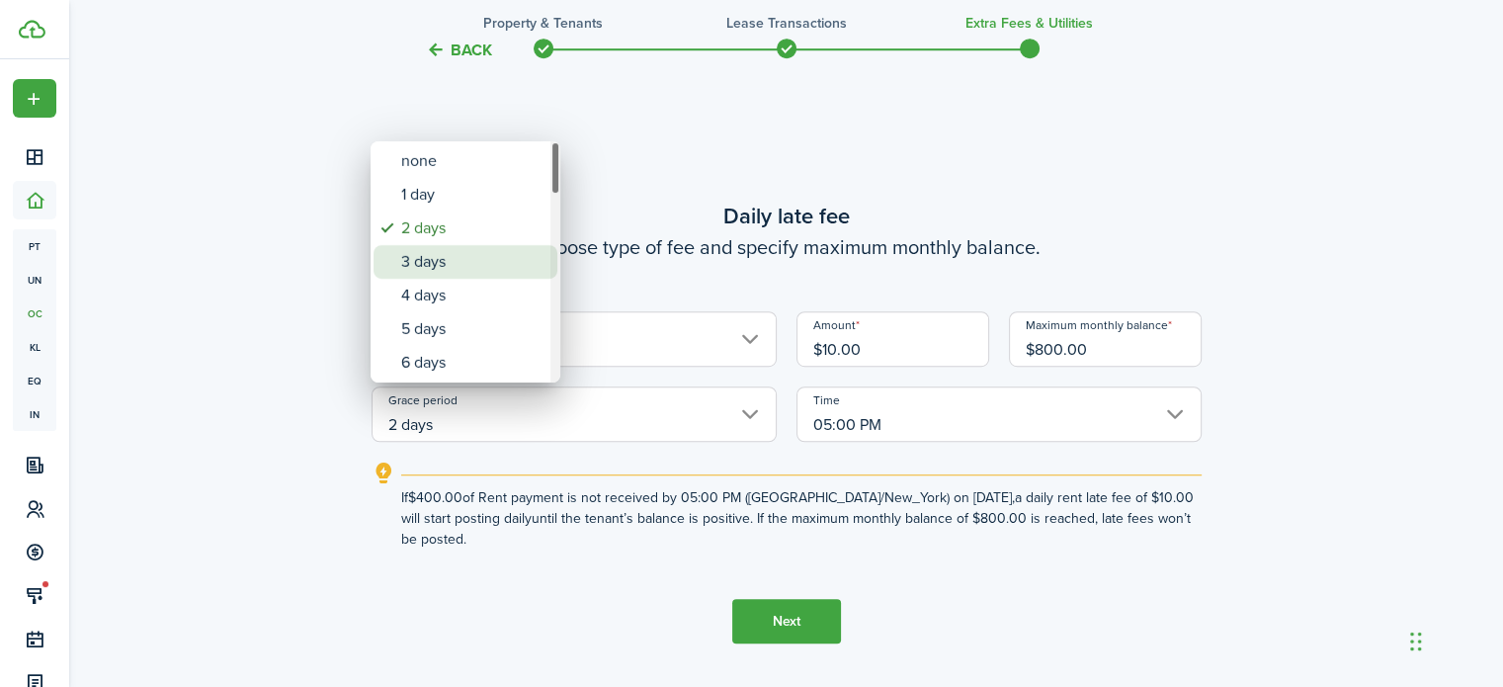
click at [486, 266] on div "3 days" at bounding box center [473, 262] width 144 height 34
type input "3 days"
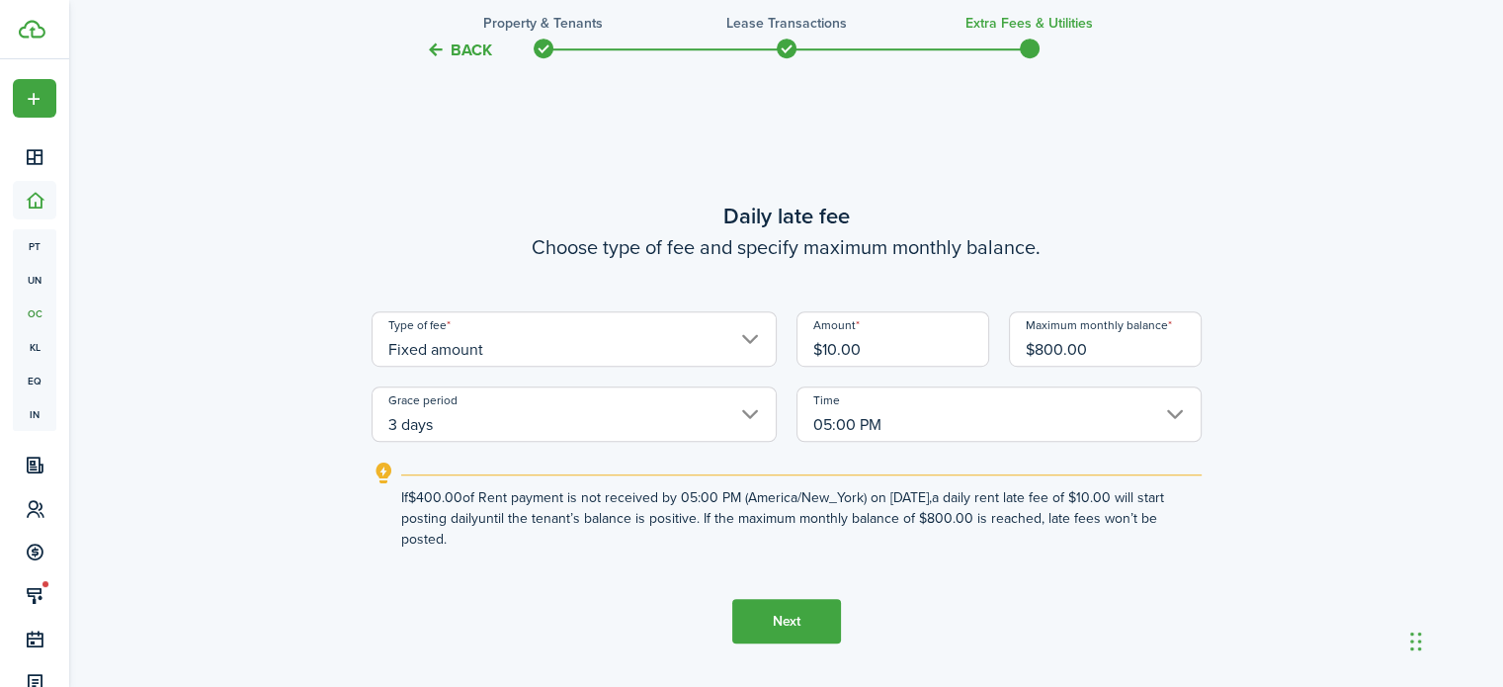
click at [766, 626] on button "Next" at bounding box center [786, 621] width 109 height 44
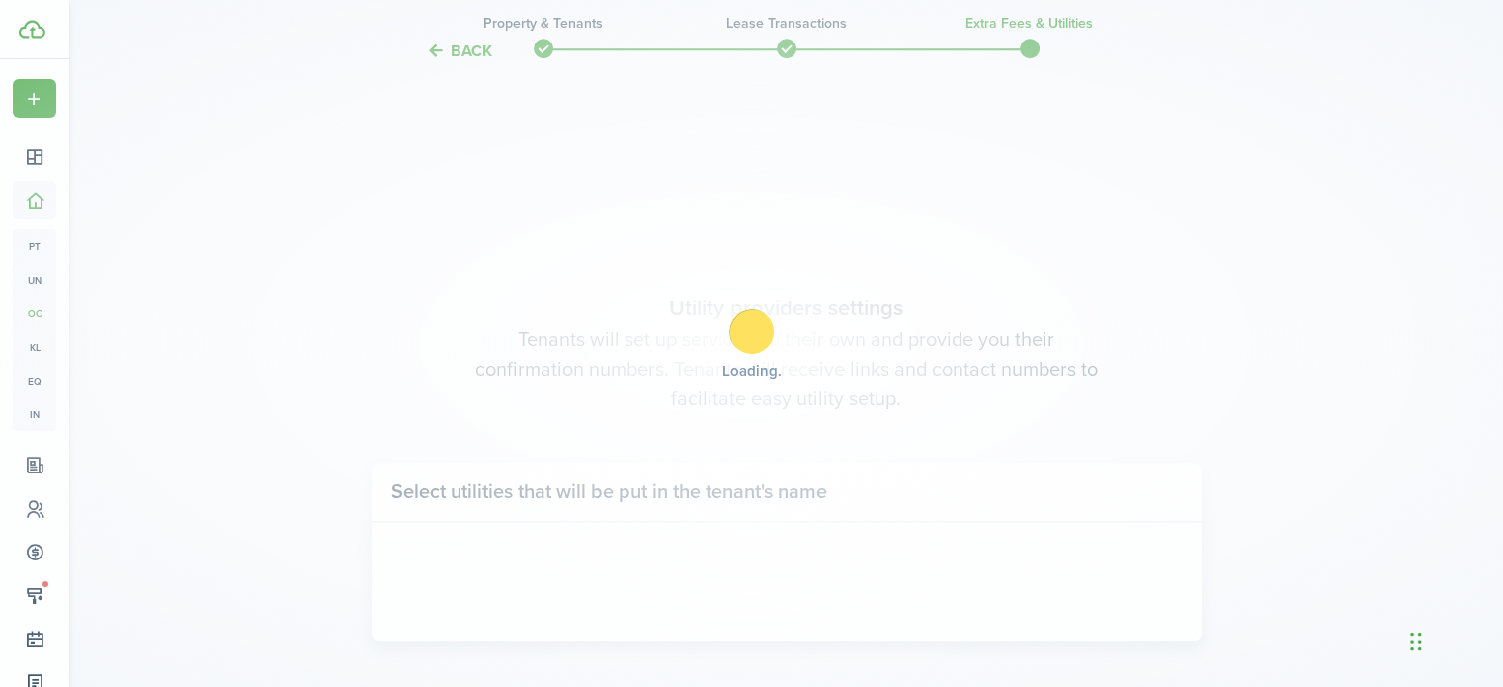
scroll to position [1946, 0]
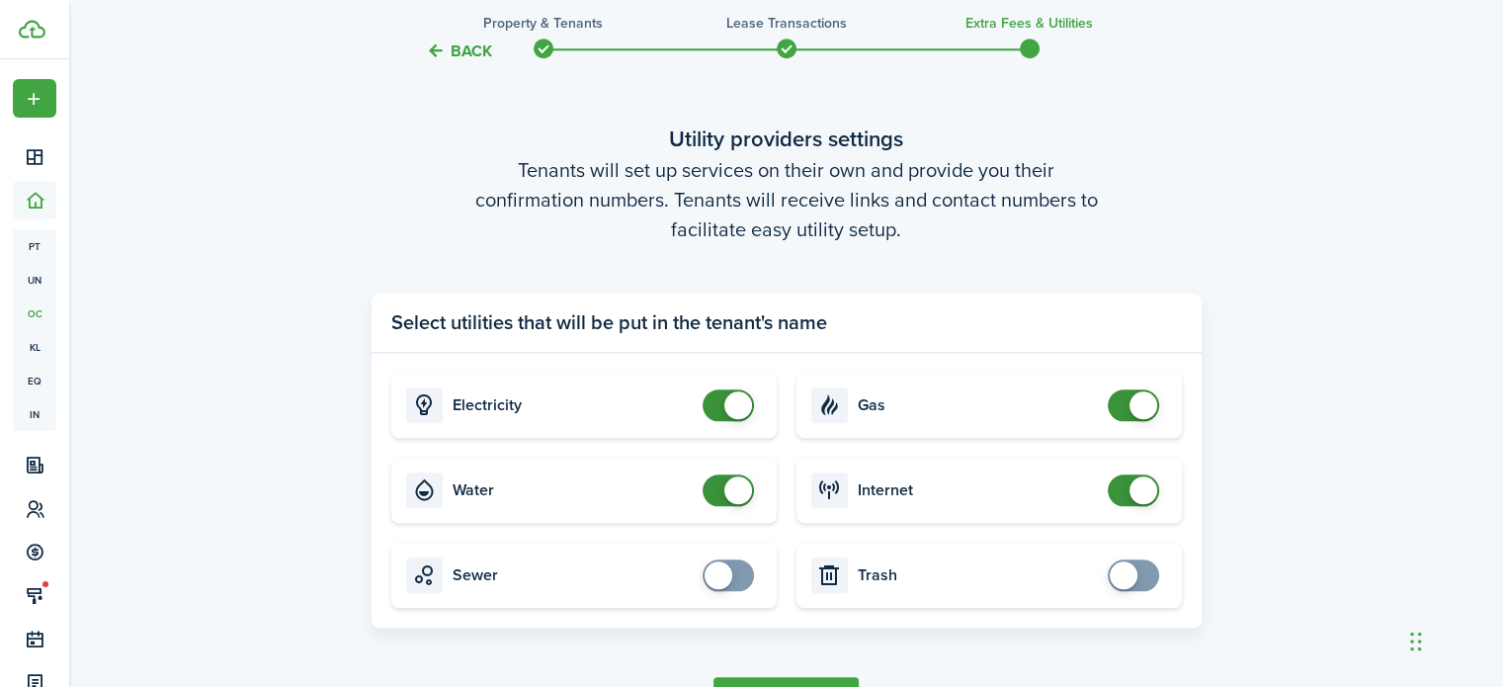
checkbox input "false"
click at [744, 496] on span at bounding box center [738, 490] width 28 height 28
checkbox input "true"
click at [1142, 574] on span at bounding box center [1133, 575] width 20 height 32
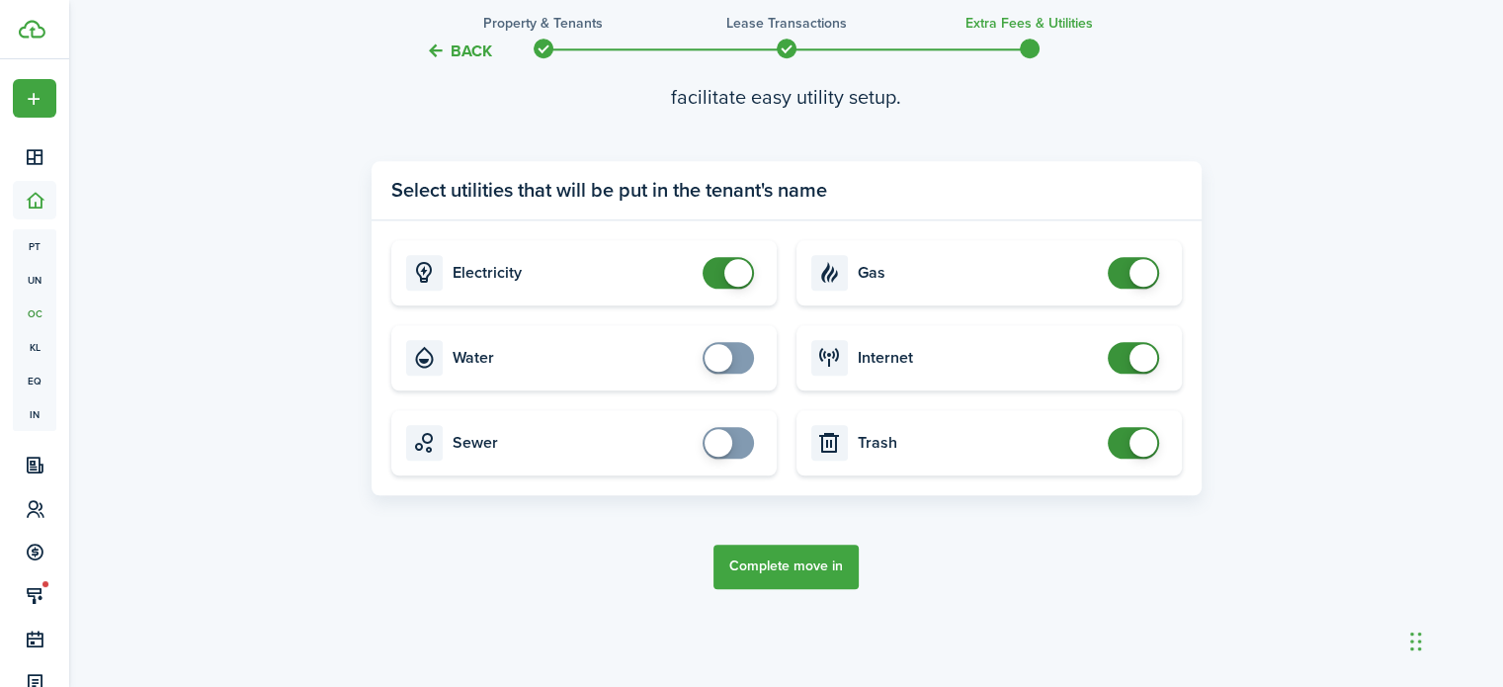
click at [784, 578] on button "Complete move in" at bounding box center [785, 566] width 145 height 44
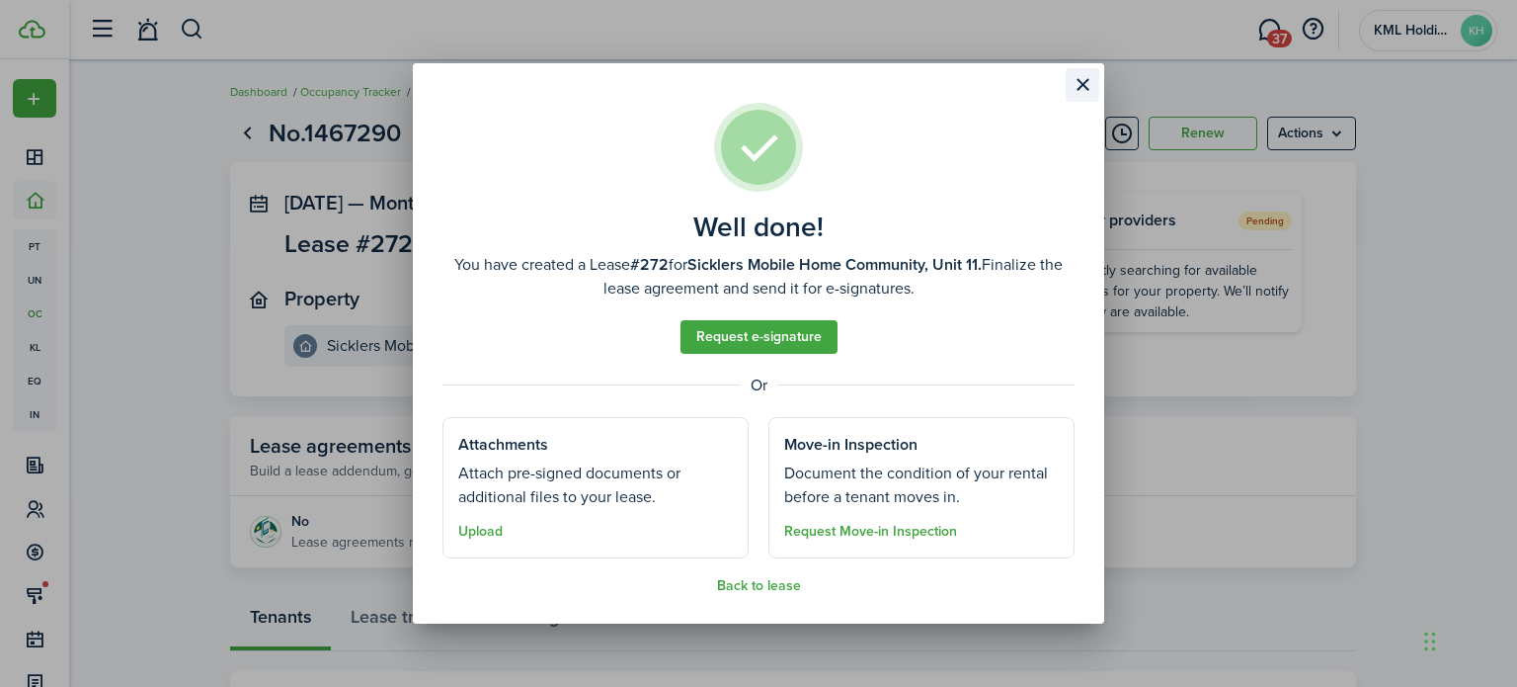
click at [1079, 91] on button "Close modal" at bounding box center [1083, 85] width 34 height 34
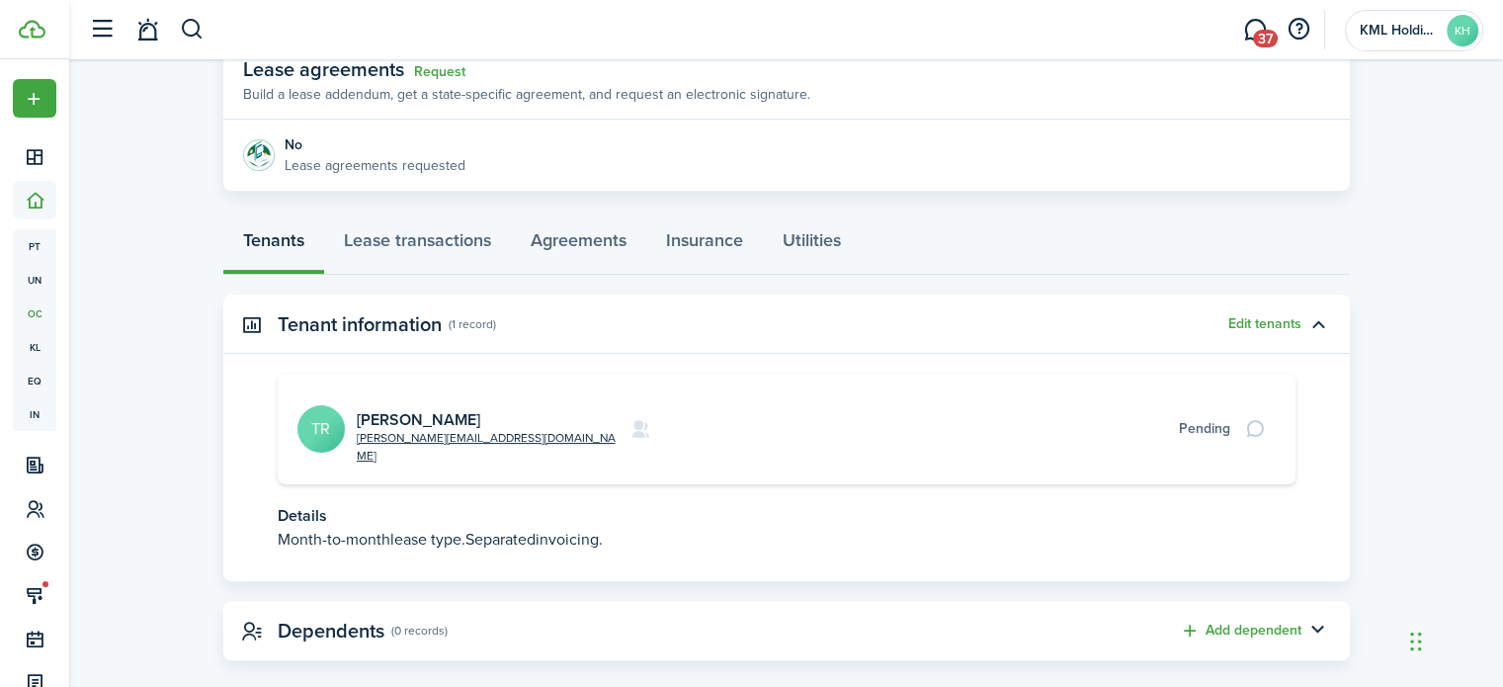
scroll to position [379, 0]
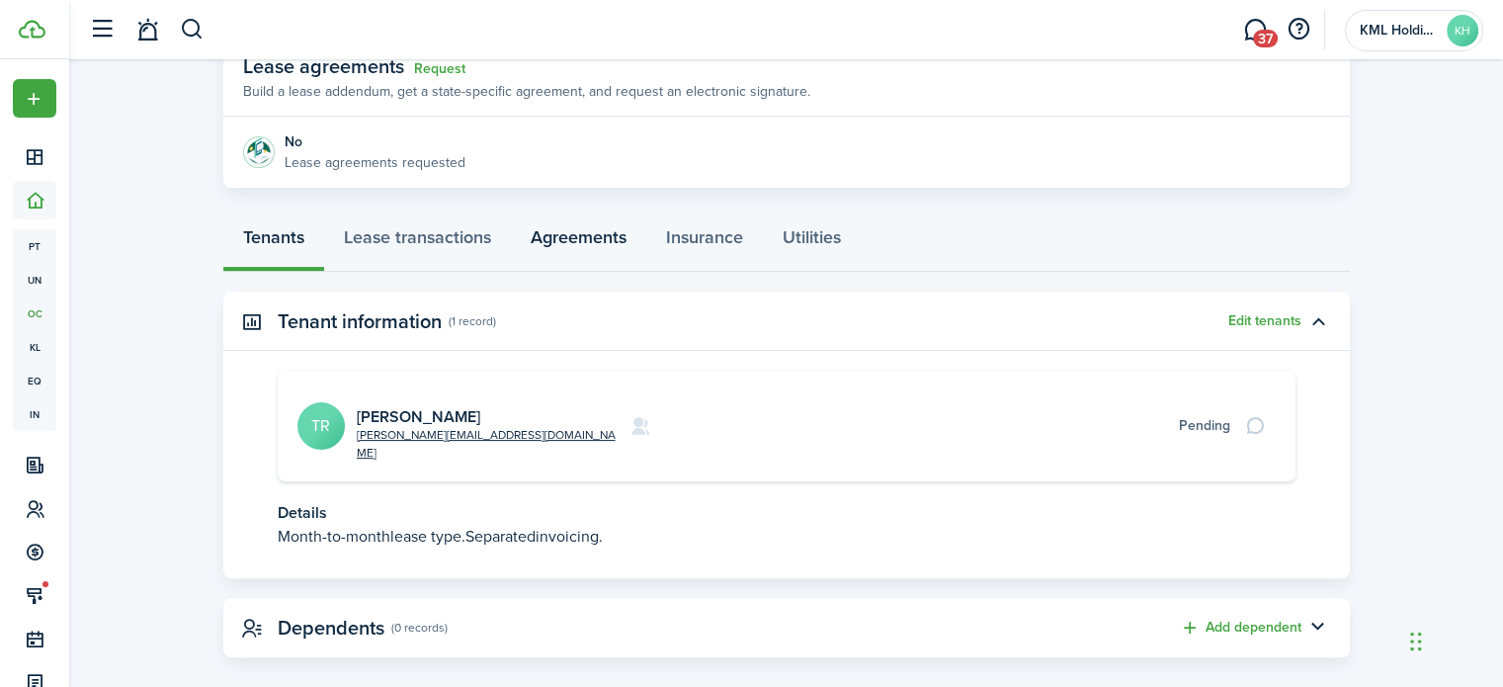
click at [599, 248] on link "Agreements" at bounding box center [578, 241] width 135 height 59
